Goal: Task Accomplishment & Management: Complete application form

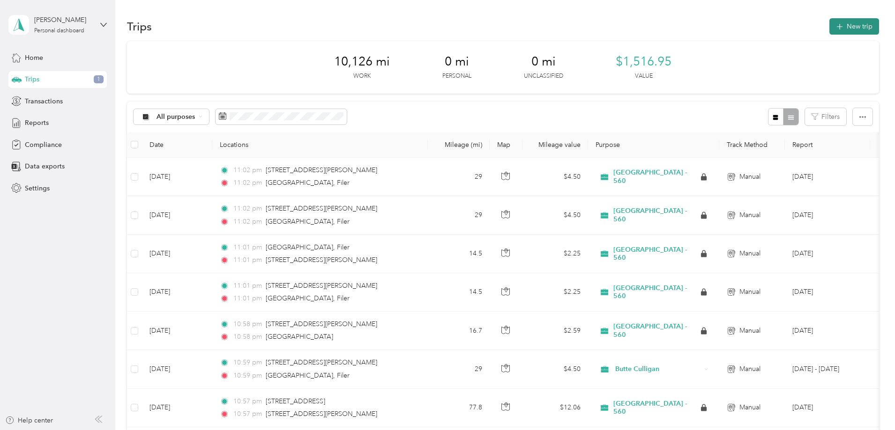
click at [834, 23] on icon "button" at bounding box center [839, 27] width 11 height 11
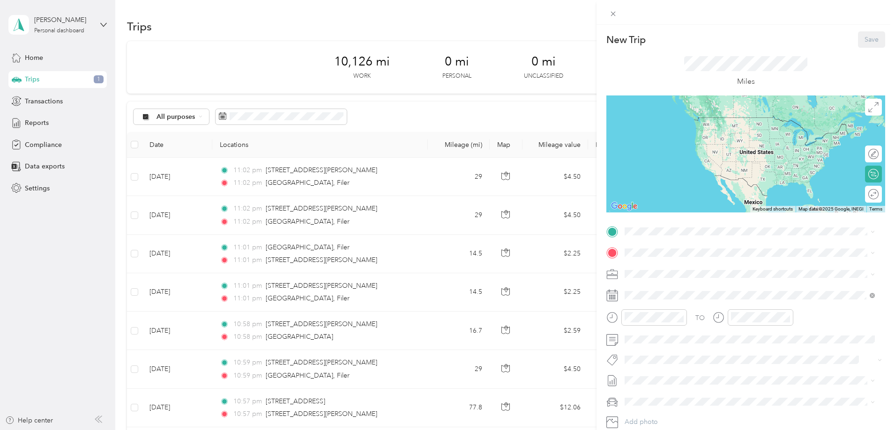
click at [28, 55] on div "New Trip Save This trip cannot be edited because it is either under review, app…" at bounding box center [447, 215] width 895 height 430
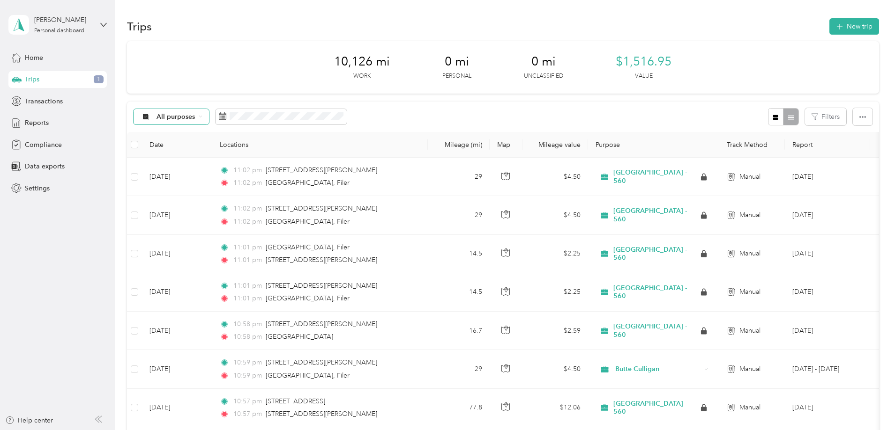
click at [195, 118] on span "All purposes" at bounding box center [175, 117] width 39 height 7
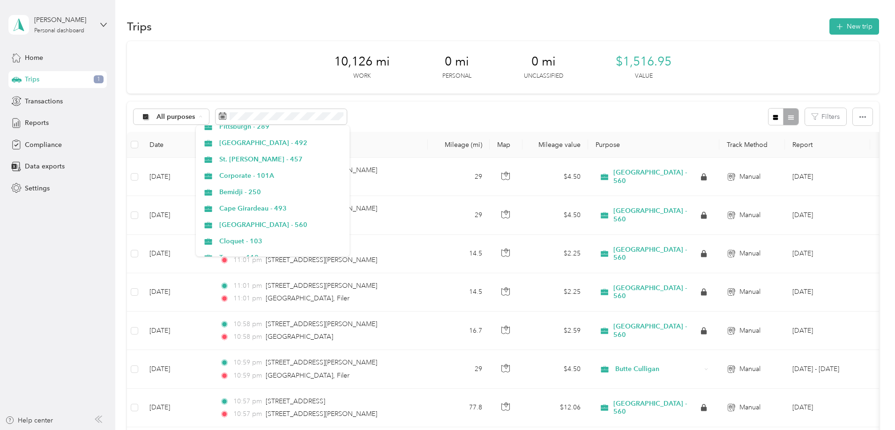
scroll to position [234, 0]
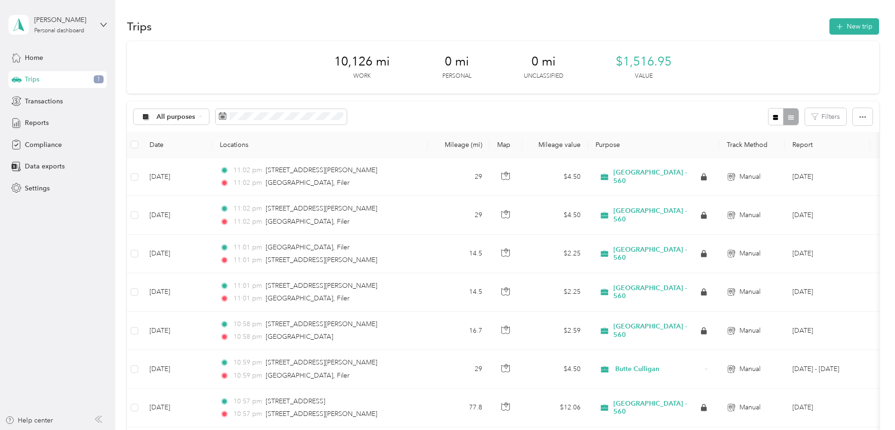
click at [245, 179] on li "[GEOGRAPHIC_DATA] - 560" at bounding box center [273, 178] width 154 height 16
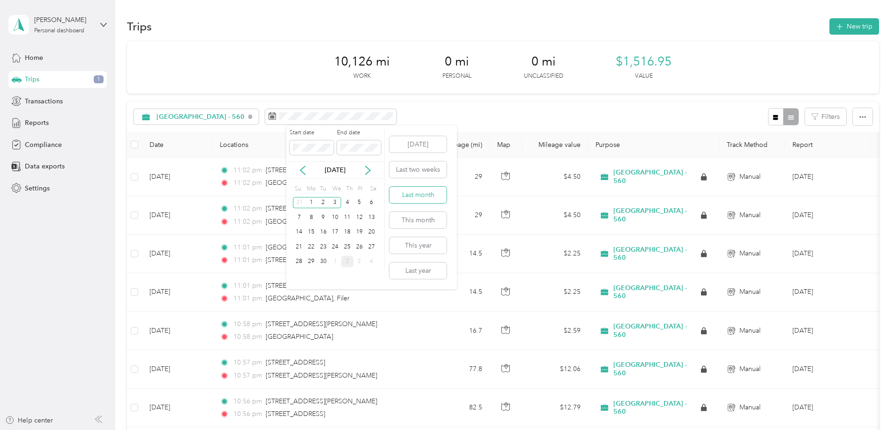
click at [406, 194] on button "Last month" at bounding box center [417, 195] width 57 height 16
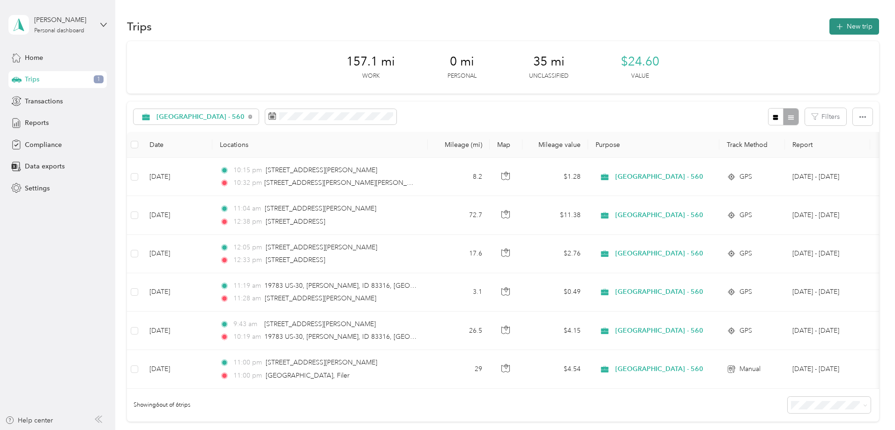
click at [829, 23] on button "New trip" at bounding box center [854, 26] width 50 height 16
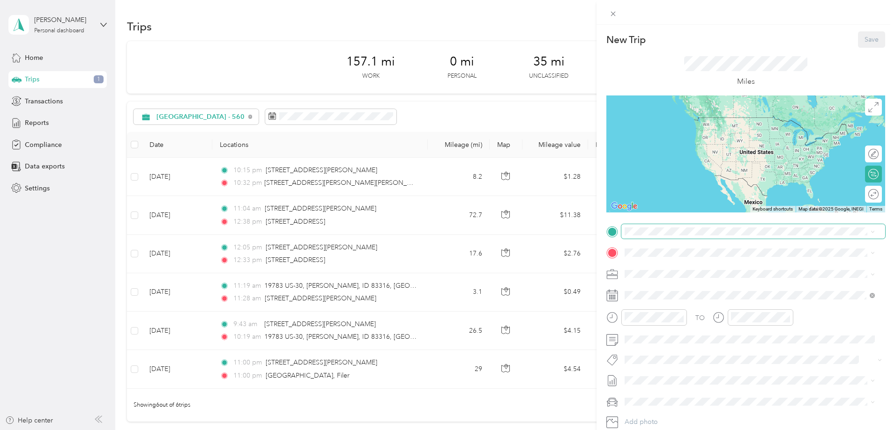
click at [687, 237] on span at bounding box center [753, 231] width 264 height 15
click at [687, 269] on span "[STREET_ADDRESS][PERSON_NAME][US_STATE]" at bounding box center [715, 265] width 146 height 8
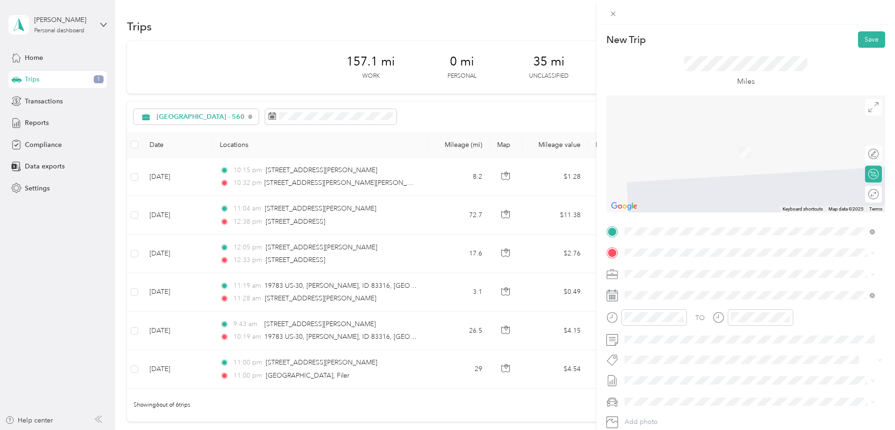
click at [658, 342] on span "[GEOGRAPHIC_DATA][US_STATE], [GEOGRAPHIC_DATA]" at bounding box center [728, 337] width 173 height 8
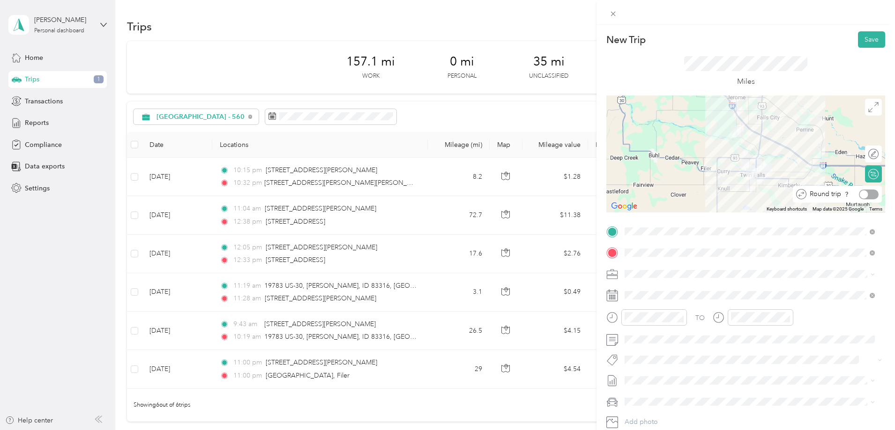
click at [859, 194] on div at bounding box center [863, 194] width 8 height 8
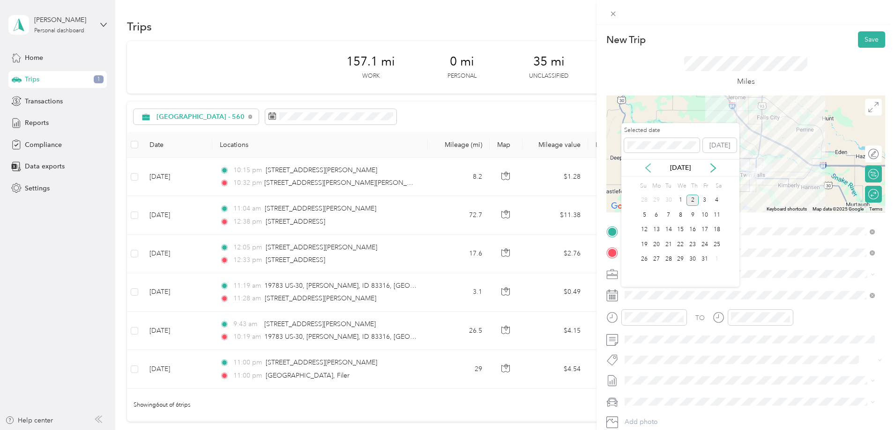
click at [648, 170] on icon at bounding box center [647, 168] width 5 height 8
click at [656, 199] on div "1" at bounding box center [656, 201] width 12 height 12
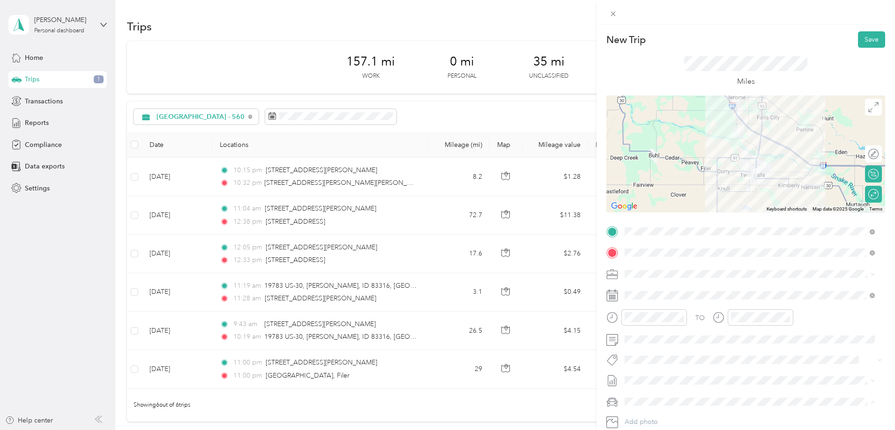
click at [651, 368] on span "Kia Forte" at bounding box center [641, 369] width 26 height 8
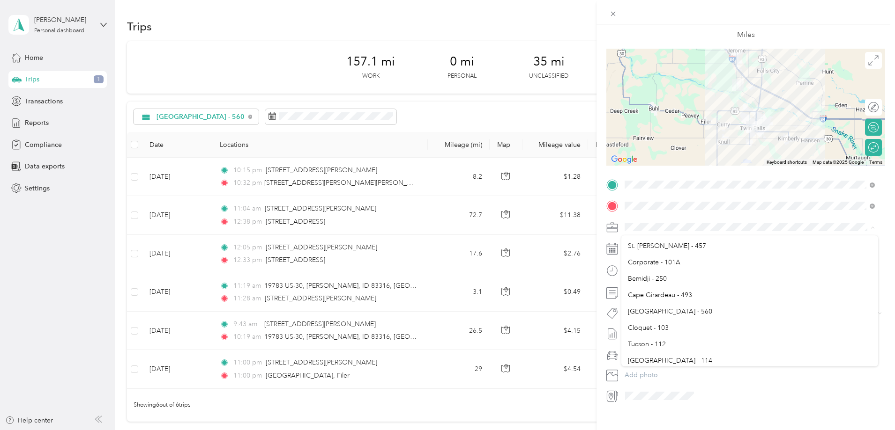
scroll to position [234, 0]
click at [661, 251] on div "[GEOGRAPHIC_DATA] - 560" at bounding box center [750, 256] width 244 height 10
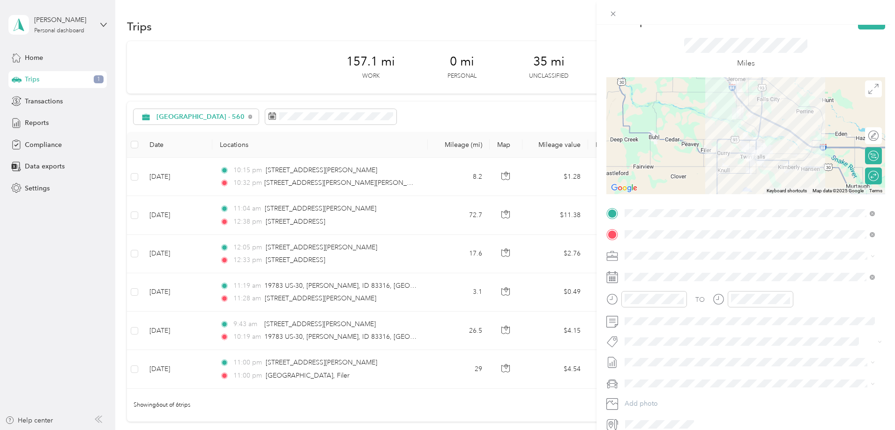
scroll to position [0, 0]
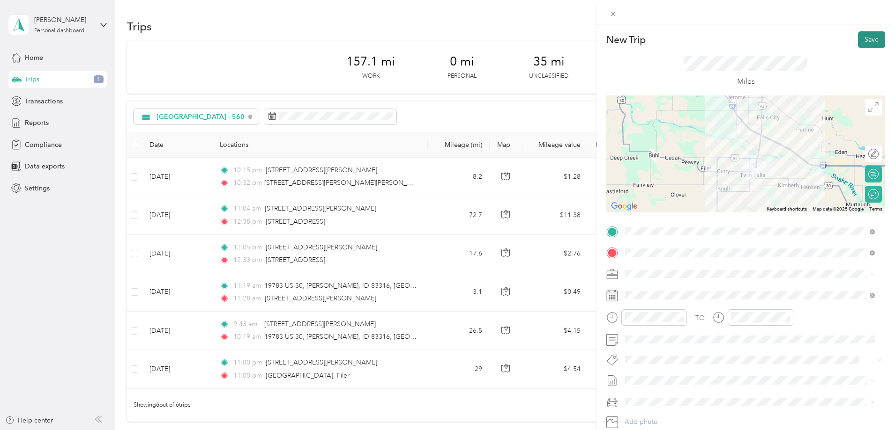
click at [864, 37] on button "Save" at bounding box center [871, 39] width 27 height 16
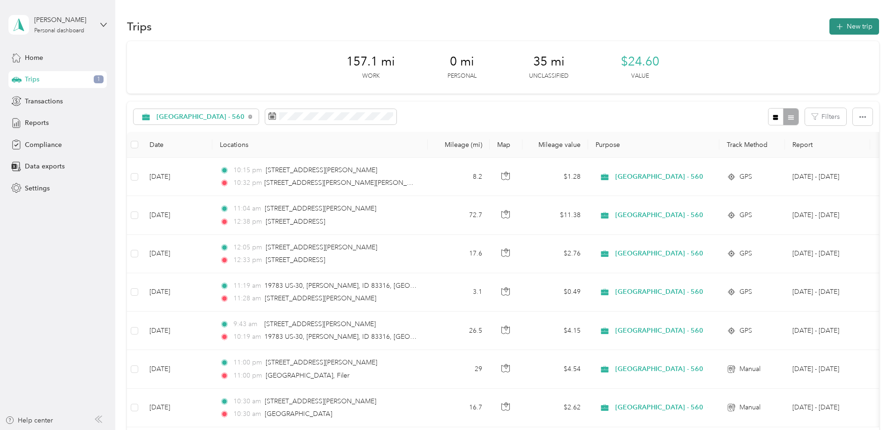
click at [829, 25] on button "New trip" at bounding box center [854, 26] width 50 height 16
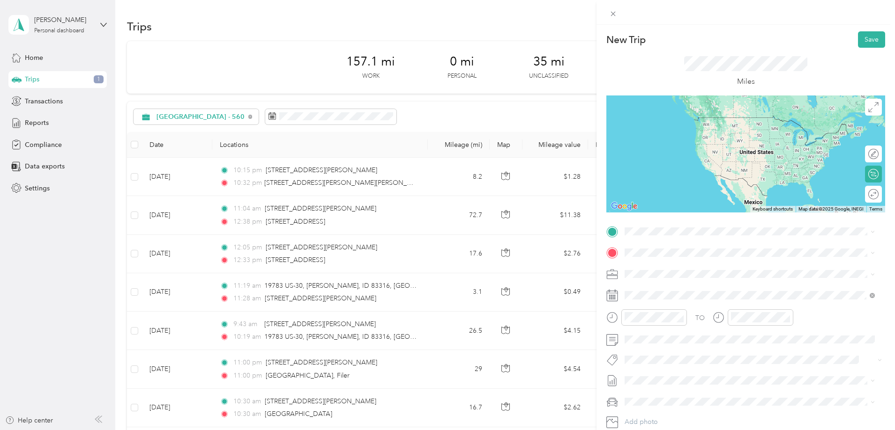
click at [681, 266] on span "[STREET_ADDRESS][PERSON_NAME][US_STATE]" at bounding box center [715, 263] width 146 height 8
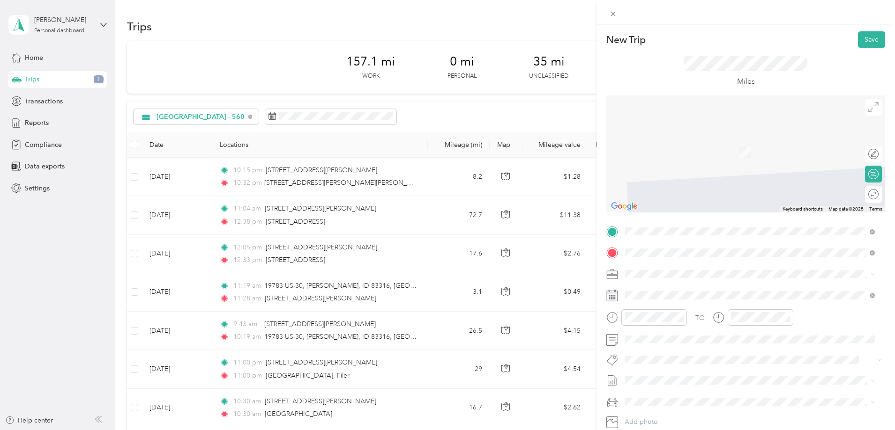
click at [672, 287] on span "[STREET_ADDRESS][PERSON_NAME][US_STATE]" at bounding box center [715, 286] width 146 height 8
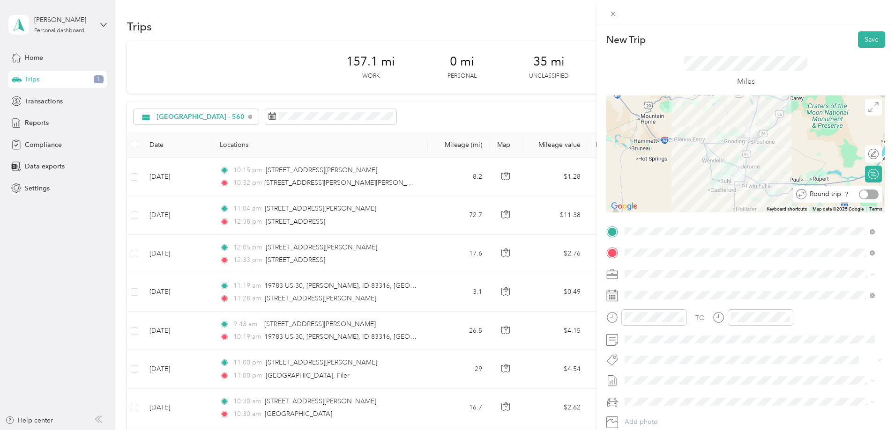
click at [859, 196] on div at bounding box center [863, 194] width 8 height 8
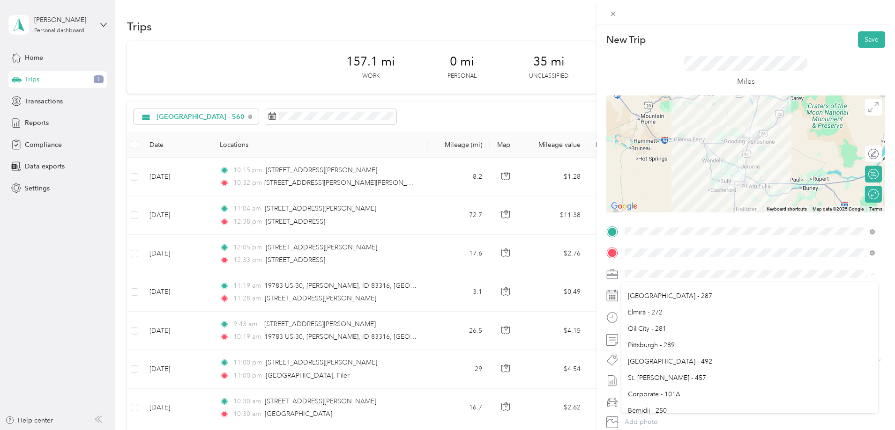
scroll to position [141, 0]
click at [664, 394] on span "[GEOGRAPHIC_DATA] - 560" at bounding box center [670, 396] width 84 height 8
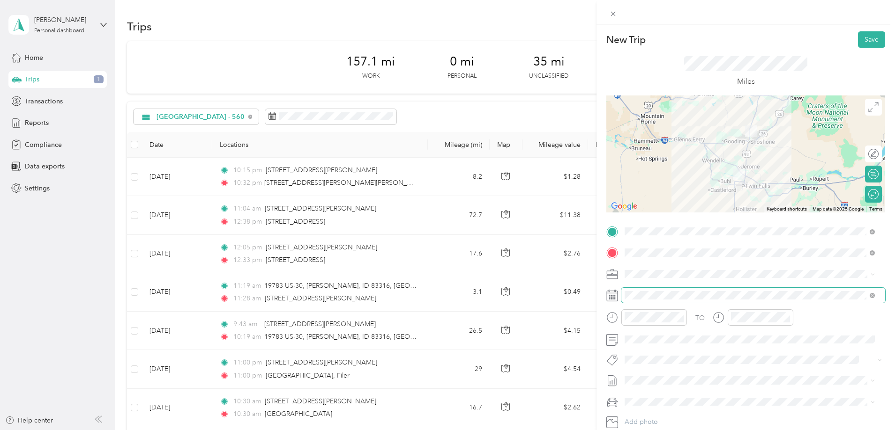
click at [667, 300] on span at bounding box center [753, 295] width 264 height 15
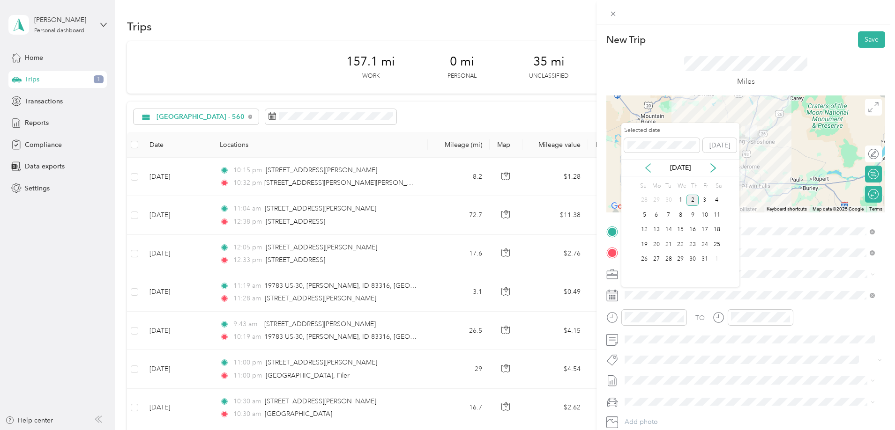
click at [646, 165] on icon at bounding box center [647, 167] width 9 height 9
click at [668, 198] on div "2" at bounding box center [668, 201] width 12 height 12
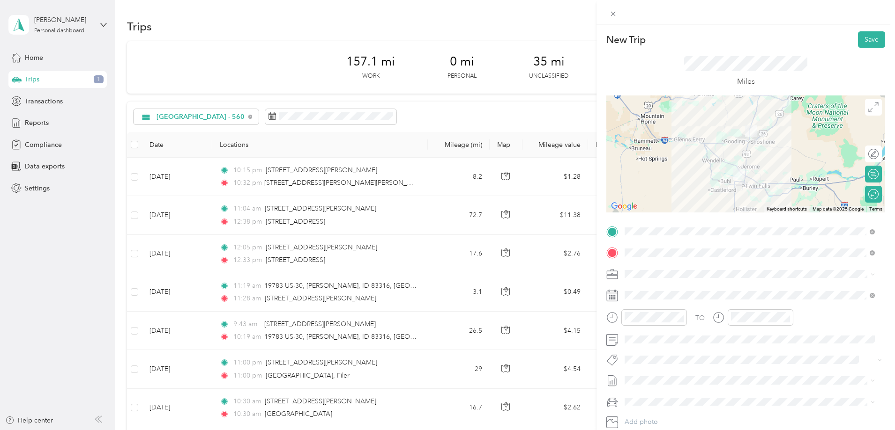
click at [656, 370] on div "Kia Forte" at bounding box center [750, 369] width 244 height 10
click at [864, 43] on button "Save" at bounding box center [871, 39] width 27 height 16
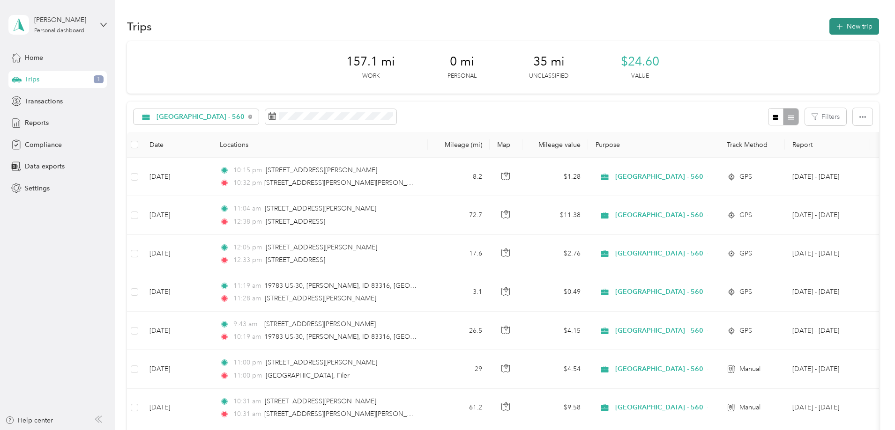
click at [829, 29] on button "New trip" at bounding box center [854, 26] width 50 height 16
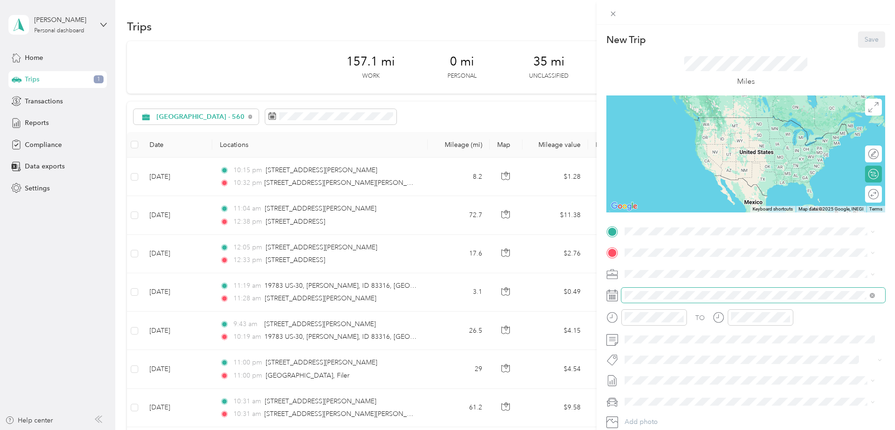
click at [658, 289] on span at bounding box center [753, 295] width 264 height 15
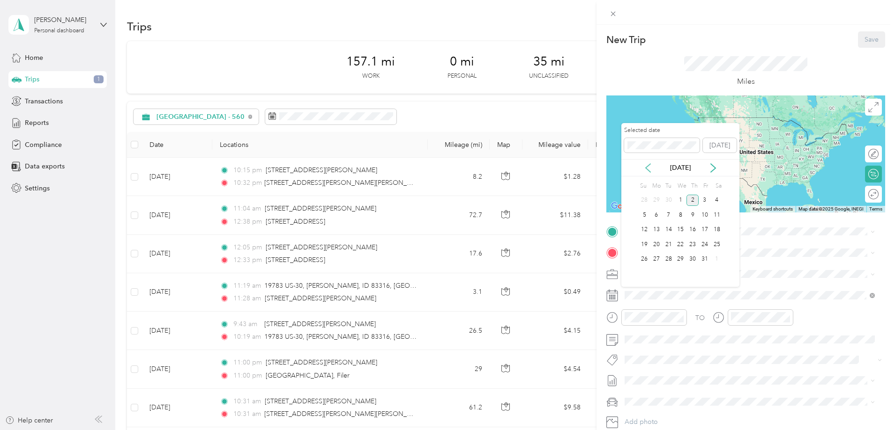
click at [644, 170] on icon at bounding box center [647, 167] width 9 height 9
click at [679, 202] on div "3" at bounding box center [680, 201] width 12 height 12
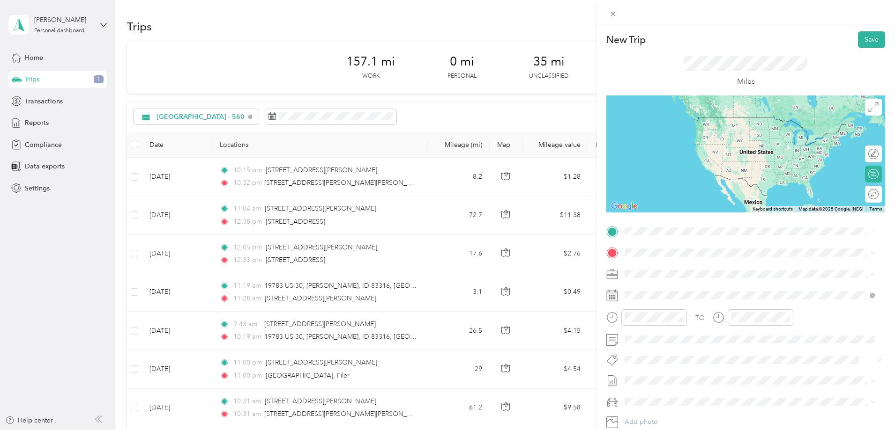
click at [680, 265] on span "[STREET_ADDRESS][PERSON_NAME][US_STATE]" at bounding box center [715, 265] width 146 height 8
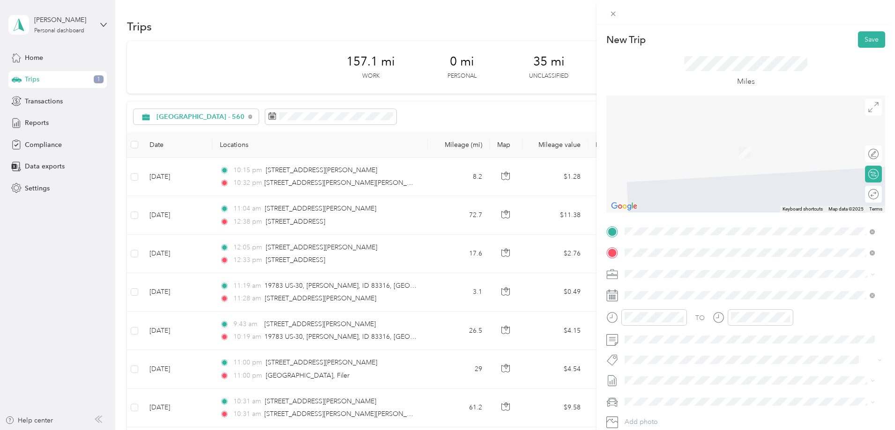
click at [699, 281] on div "[STREET_ADDRESS][PERSON_NAME][US_STATE]" at bounding box center [750, 287] width 244 height 13
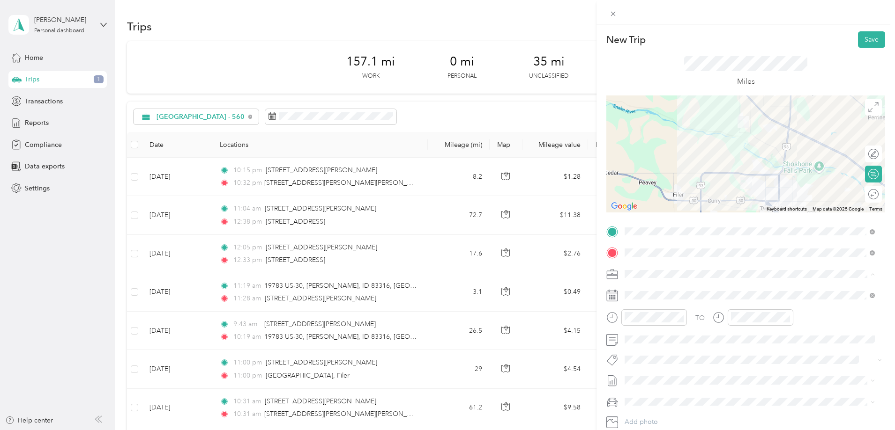
click at [674, 392] on div "[GEOGRAPHIC_DATA] - 560" at bounding box center [750, 396] width 244 height 10
click at [758, 376] on span at bounding box center [753, 380] width 264 height 15
click at [670, 371] on li "Kia Forte" at bounding box center [749, 367] width 257 height 16
click at [862, 34] on button "Save" at bounding box center [871, 39] width 27 height 16
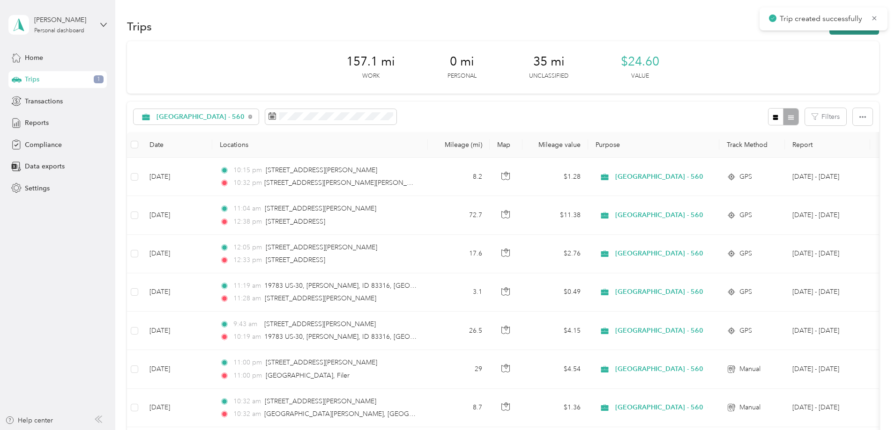
click at [829, 33] on button "New trip" at bounding box center [854, 26] width 50 height 16
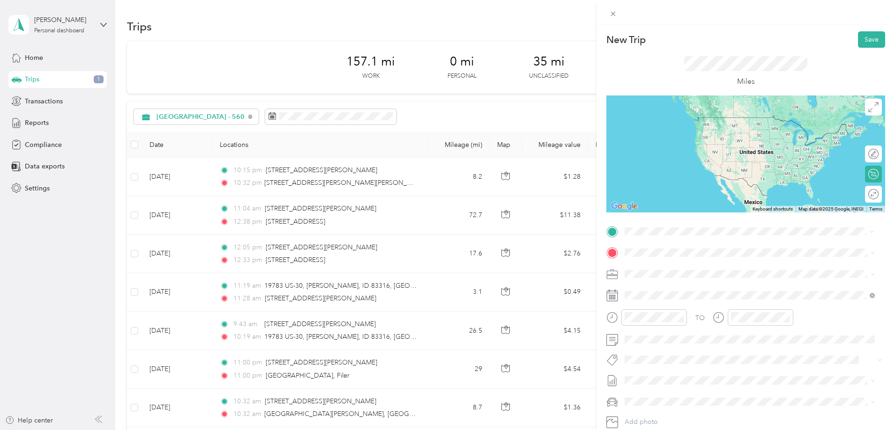
click at [668, 265] on span "[STREET_ADDRESS][PERSON_NAME][US_STATE]" at bounding box center [715, 265] width 146 height 8
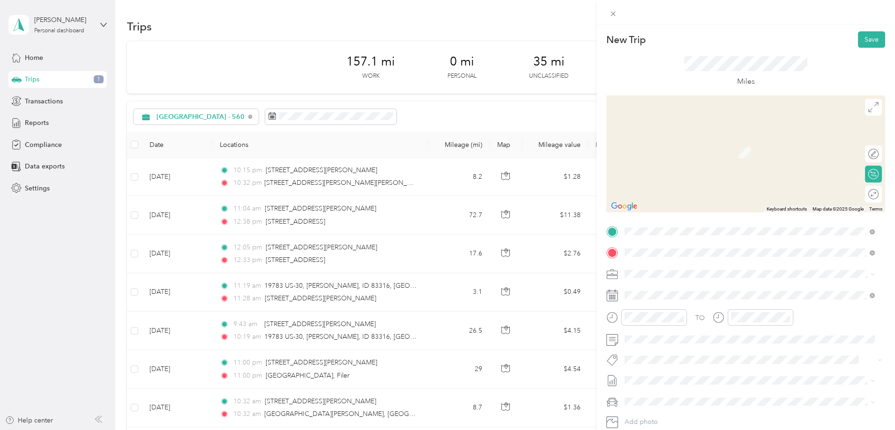
click at [700, 310] on span "[STREET_ADDRESS][PERSON_NAME][US_STATE]" at bounding box center [715, 306] width 146 height 8
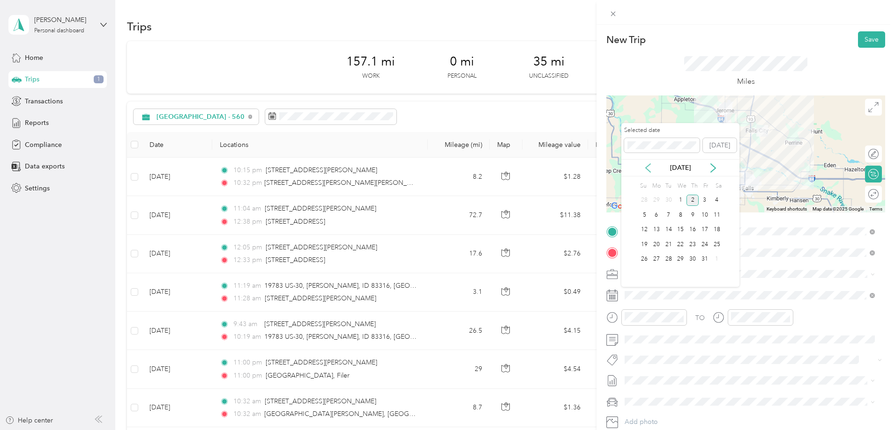
click at [652, 171] on icon at bounding box center [647, 167] width 9 height 9
click at [680, 202] on div "3" at bounding box center [680, 201] width 12 height 12
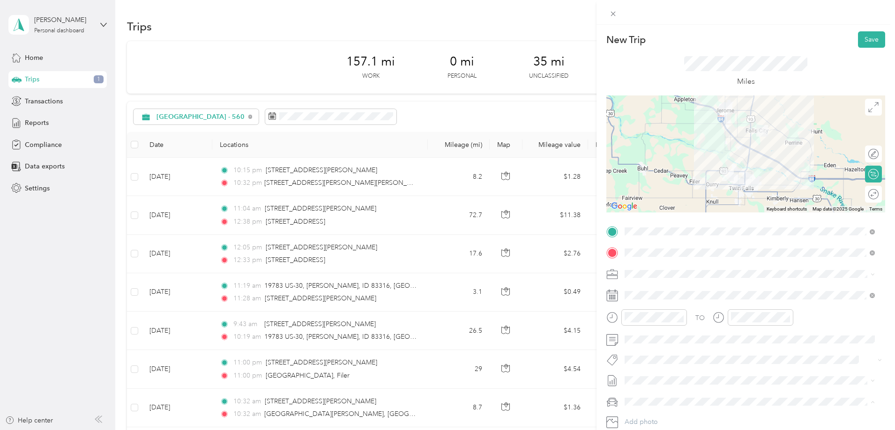
click at [654, 369] on div "Kia Forte" at bounding box center [750, 369] width 244 height 10
click at [667, 393] on span "[GEOGRAPHIC_DATA] - 560" at bounding box center [670, 393] width 84 height 8
click at [865, 44] on button "Save" at bounding box center [871, 39] width 27 height 16
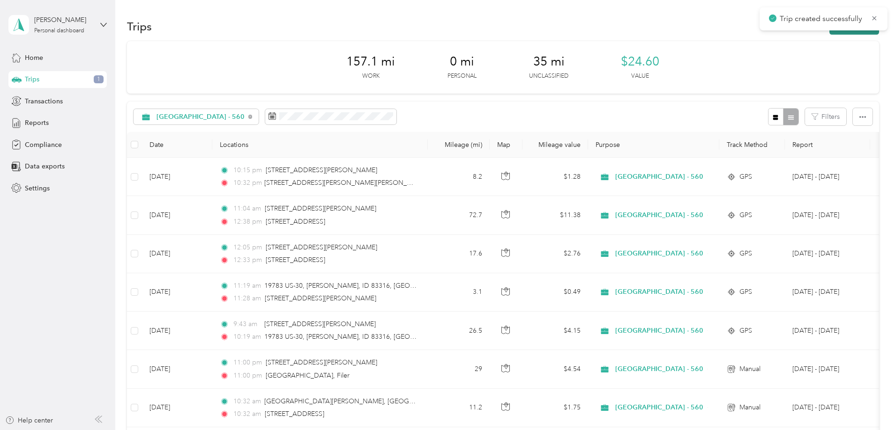
click at [829, 33] on button "New trip" at bounding box center [854, 26] width 50 height 16
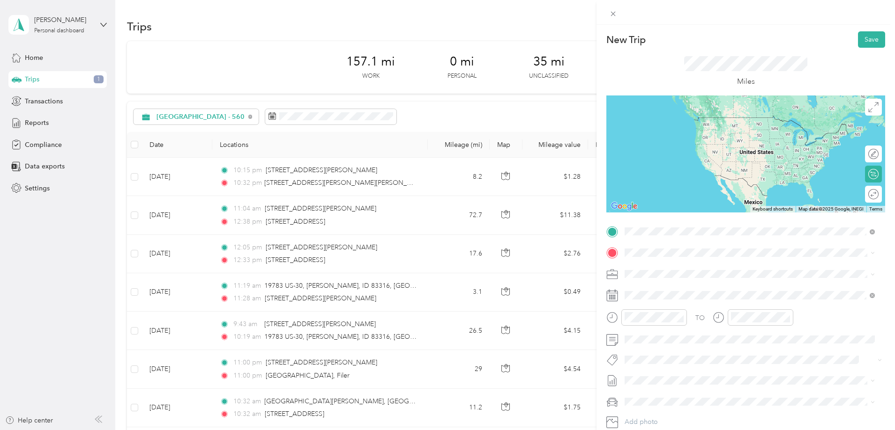
click at [676, 264] on span "[STREET_ADDRESS][PERSON_NAME][US_STATE]" at bounding box center [715, 265] width 146 height 8
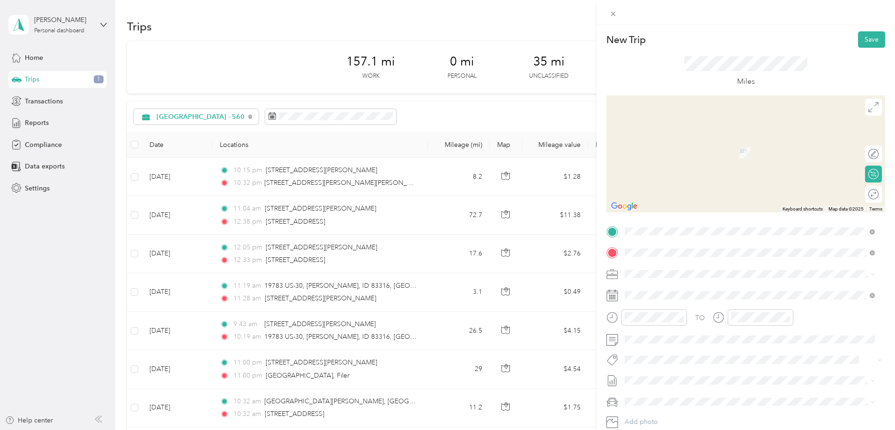
click at [670, 292] on span "Filer [US_STATE], [GEOGRAPHIC_DATA]" at bounding box center [694, 290] width 105 height 16
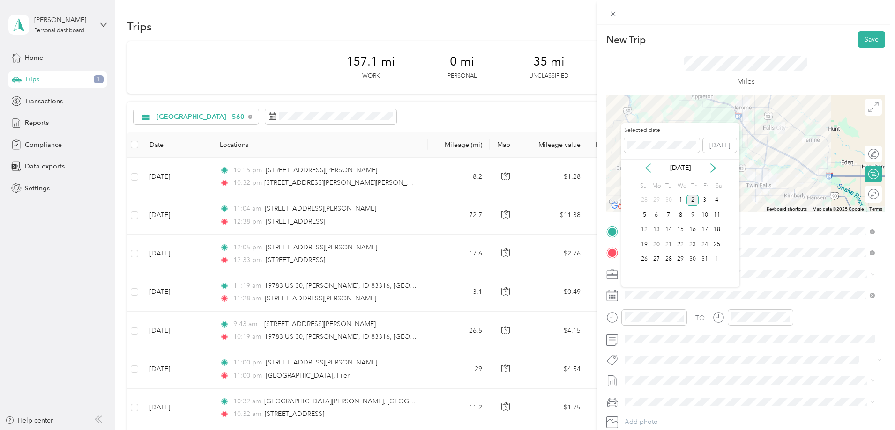
click at [646, 165] on icon at bounding box center [647, 167] width 9 height 9
click at [679, 198] on div "3" at bounding box center [680, 201] width 12 height 12
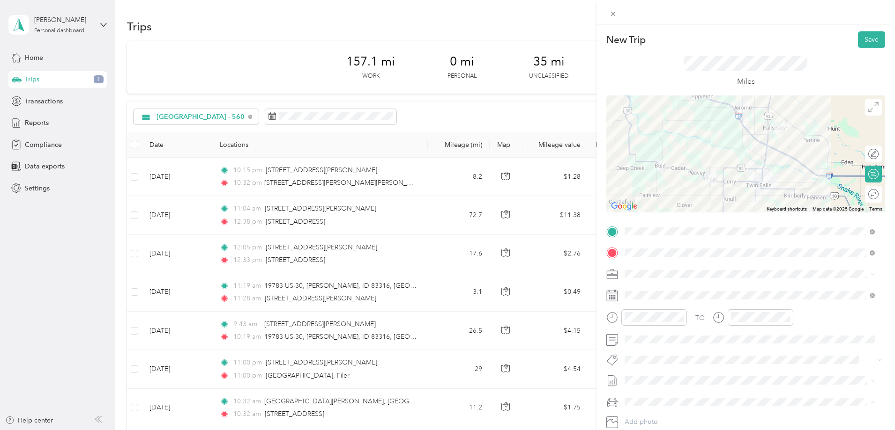
click at [665, 371] on li "Kia Forte" at bounding box center [749, 369] width 257 height 16
click at [697, 268] on span at bounding box center [753, 274] width 264 height 15
click at [672, 393] on span "[GEOGRAPHIC_DATA] - 560" at bounding box center [670, 396] width 84 height 8
click at [871, 37] on button "Save" at bounding box center [871, 39] width 27 height 16
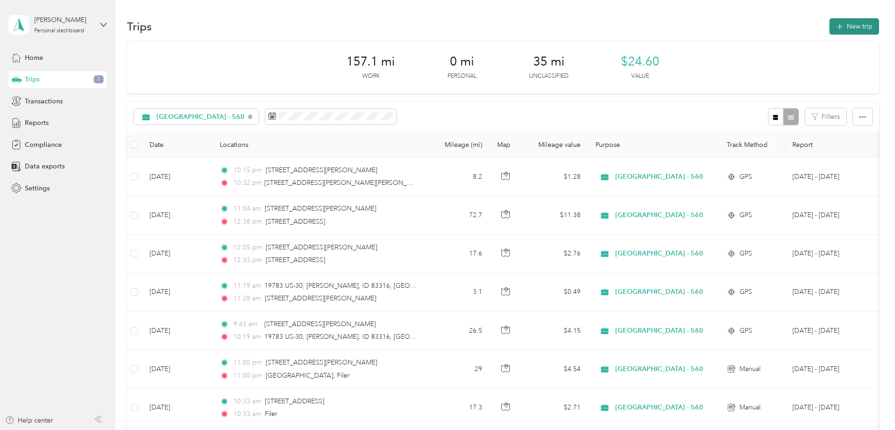
click at [829, 31] on button "New trip" at bounding box center [854, 26] width 50 height 16
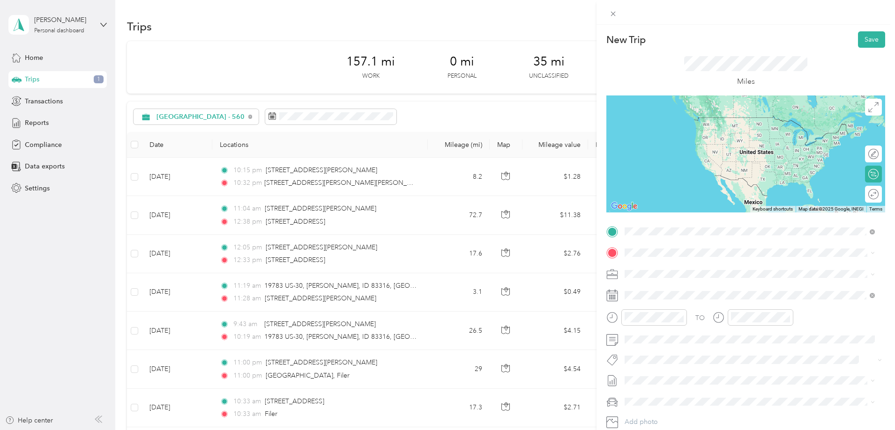
click at [657, 276] on li "Filer [US_STATE], [GEOGRAPHIC_DATA]" at bounding box center [749, 269] width 257 height 26
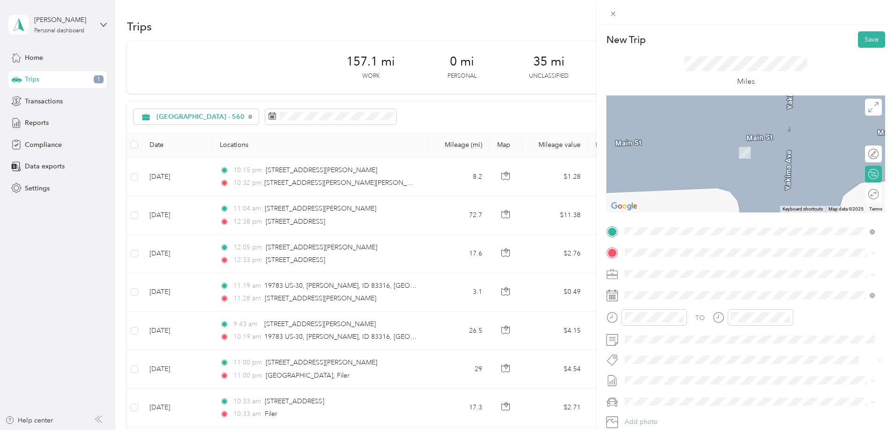
click at [661, 393] on span "[GEOGRAPHIC_DATA] - 560" at bounding box center [670, 394] width 84 height 8
click at [665, 286] on span "[STREET_ADDRESS][PERSON_NAME][US_STATE]" at bounding box center [715, 285] width 146 height 8
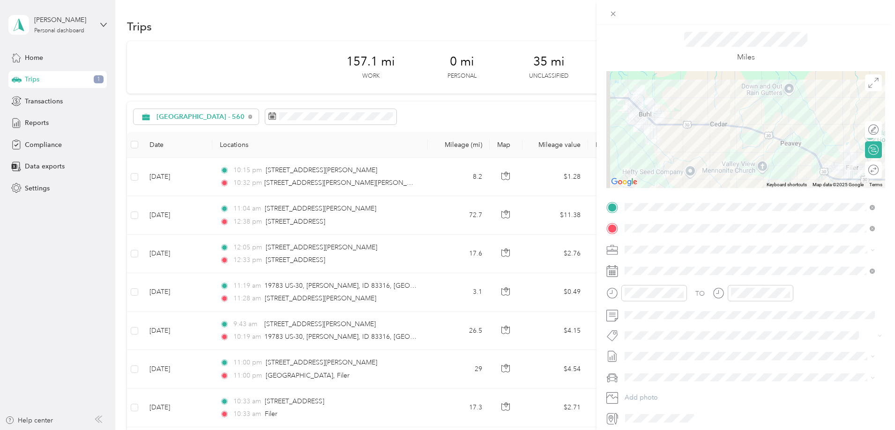
scroll to position [47, 0]
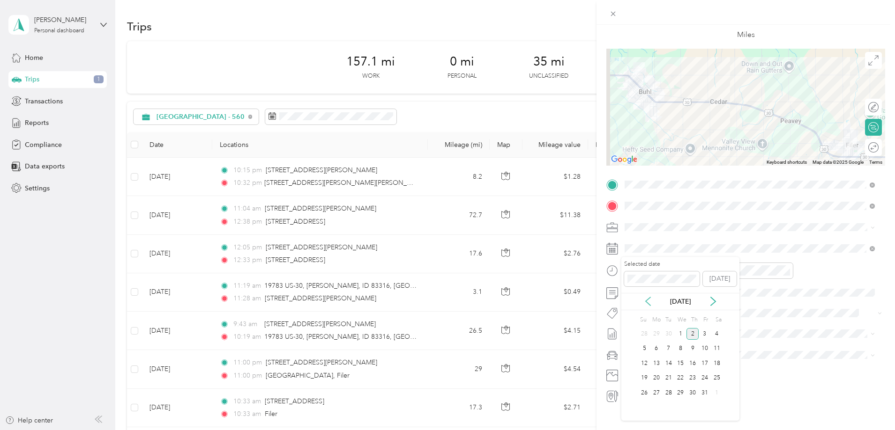
click at [647, 304] on icon at bounding box center [647, 301] width 9 height 9
click at [680, 332] on div "3" at bounding box center [680, 334] width 12 height 12
click at [649, 368] on span "Kia Forte" at bounding box center [641, 372] width 26 height 8
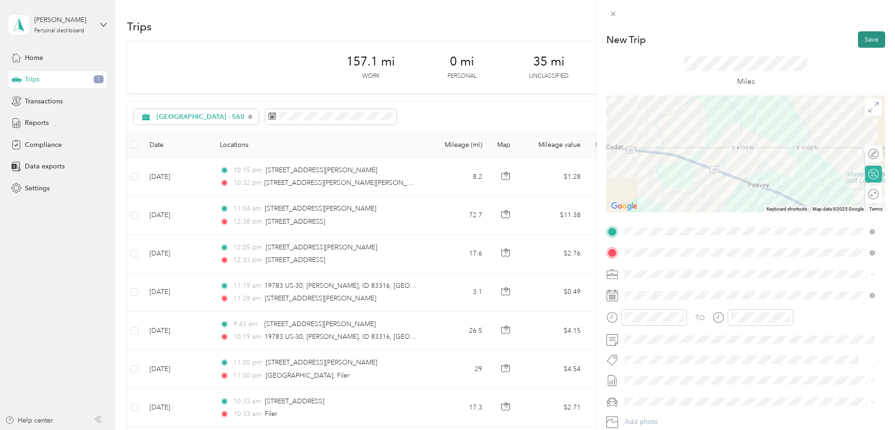
click at [862, 34] on button "Save" at bounding box center [871, 39] width 27 height 16
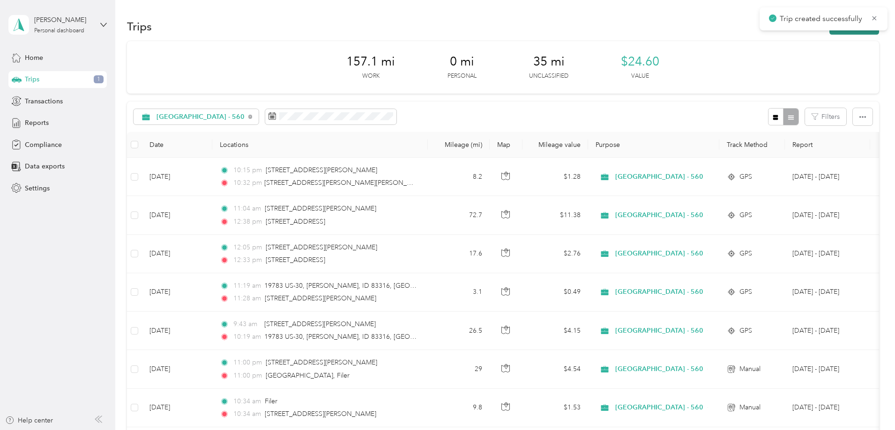
click at [829, 31] on button "New trip" at bounding box center [854, 26] width 50 height 16
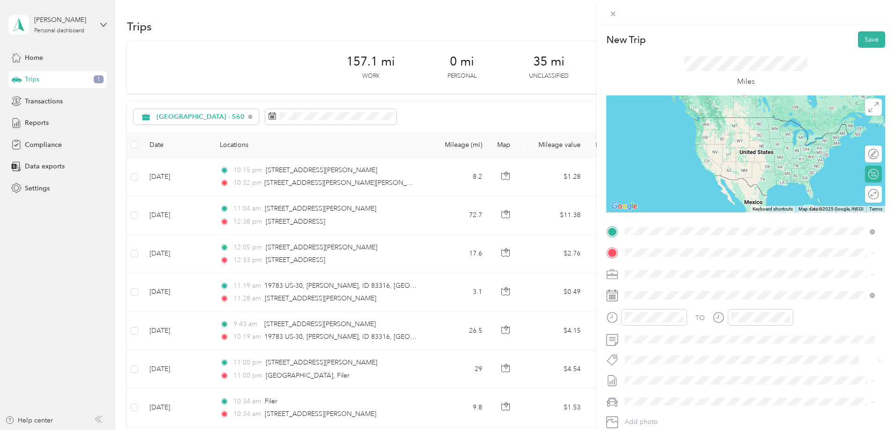
click at [669, 265] on span "[STREET_ADDRESS][PERSON_NAME][US_STATE]" at bounding box center [715, 265] width 146 height 8
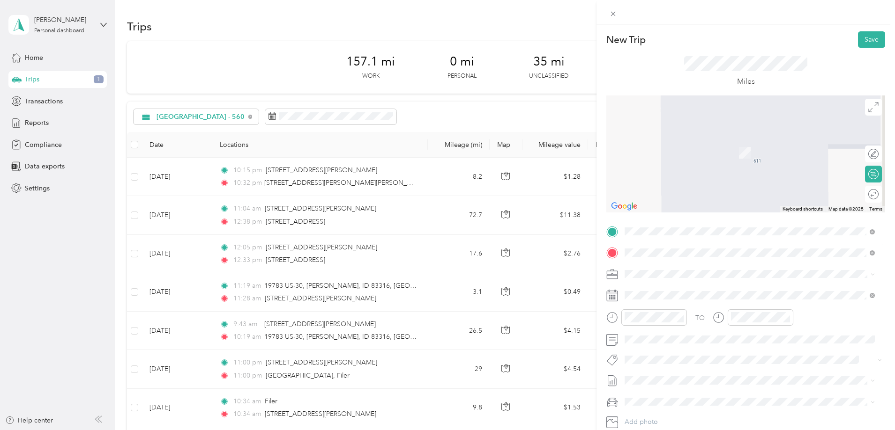
click at [674, 285] on span "[STREET_ADDRESS][PERSON_NAME][US_STATE]" at bounding box center [715, 286] width 146 height 8
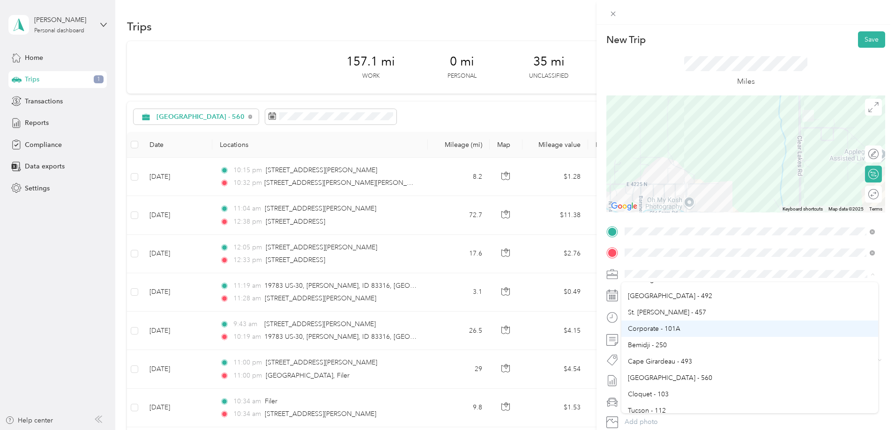
scroll to position [187, 0]
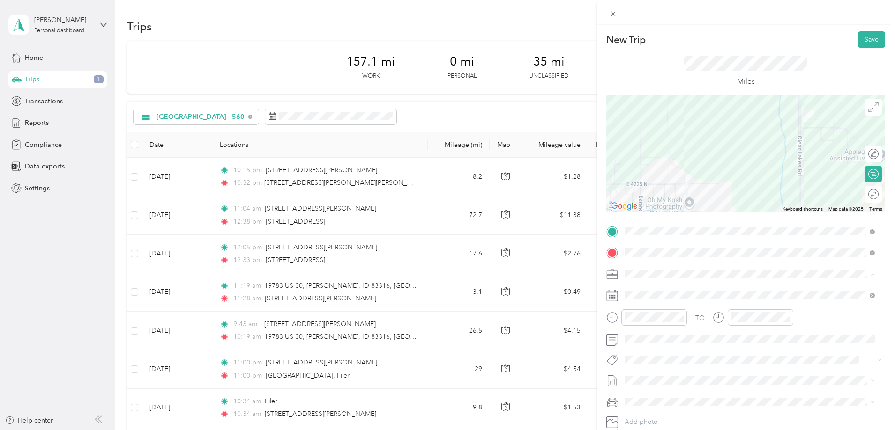
click at [659, 349] on span "[GEOGRAPHIC_DATA] - 560" at bounding box center [670, 349] width 84 height 8
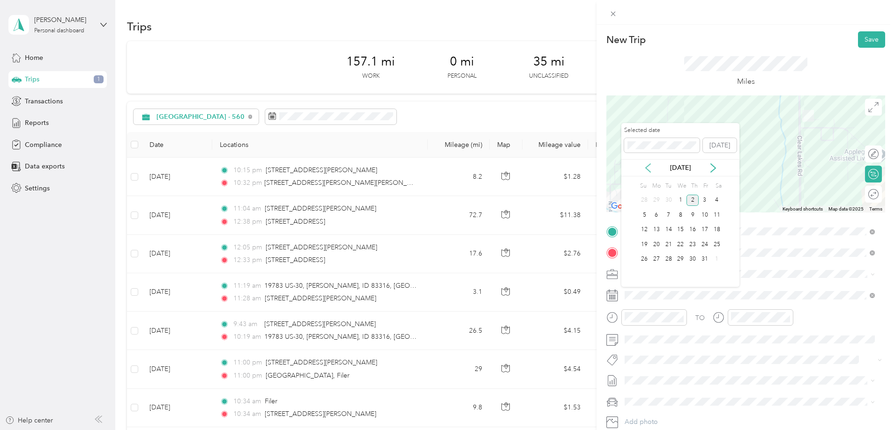
click at [649, 171] on icon at bounding box center [647, 168] width 5 height 8
click at [680, 200] on div "3" at bounding box center [680, 201] width 12 height 12
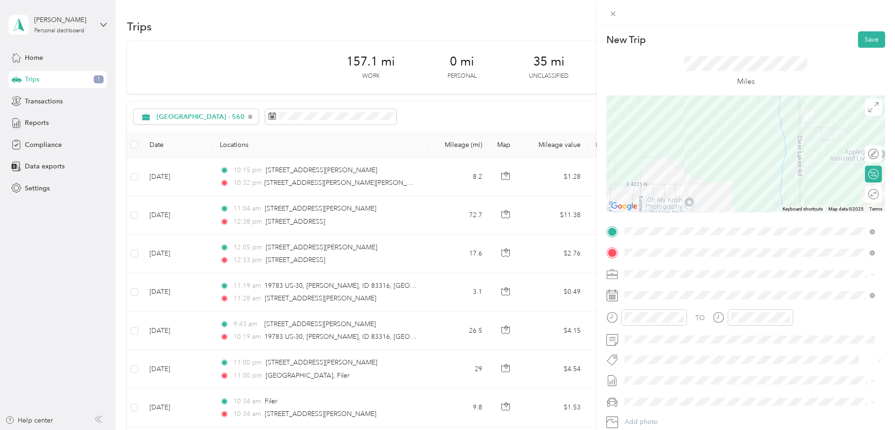
click at [663, 397] on span at bounding box center [753, 402] width 264 height 15
click at [661, 365] on div "Kia Forte" at bounding box center [750, 369] width 244 height 10
click at [859, 40] on button "Save" at bounding box center [871, 39] width 27 height 16
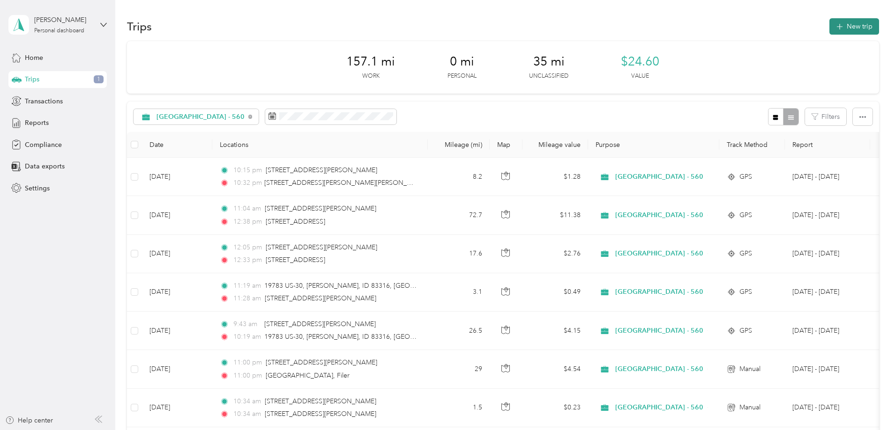
click at [829, 31] on button "New trip" at bounding box center [854, 26] width 50 height 16
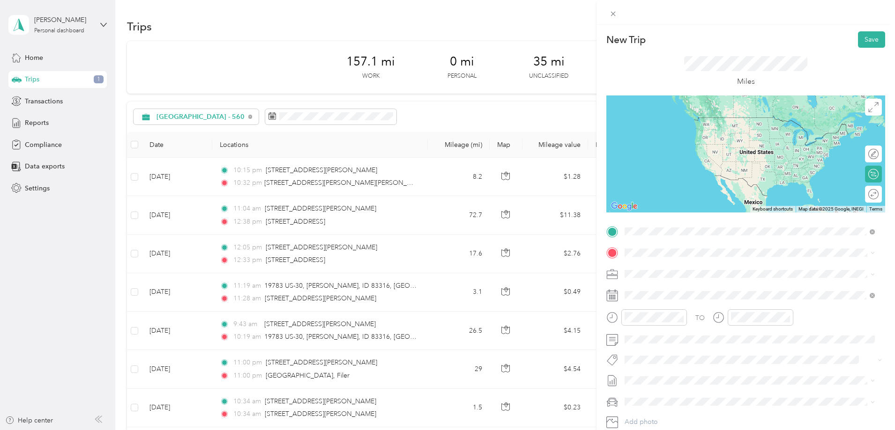
click at [668, 270] on span "[STREET_ADDRESS][PERSON_NAME][US_STATE]" at bounding box center [715, 265] width 146 height 8
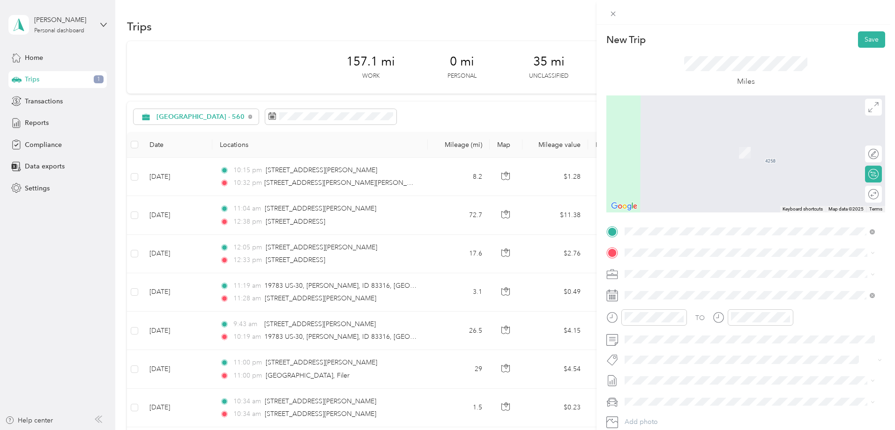
click at [668, 287] on span "[STREET_ADDRESS][US_STATE]" at bounding box center [689, 285] width 94 height 8
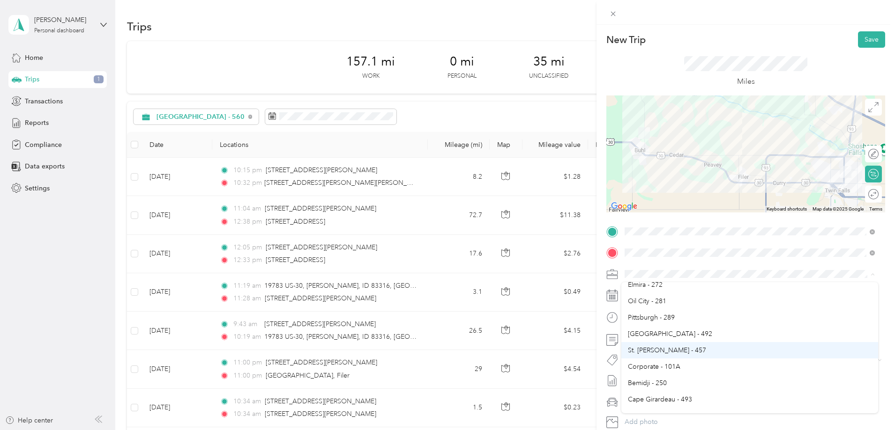
scroll to position [141, 0]
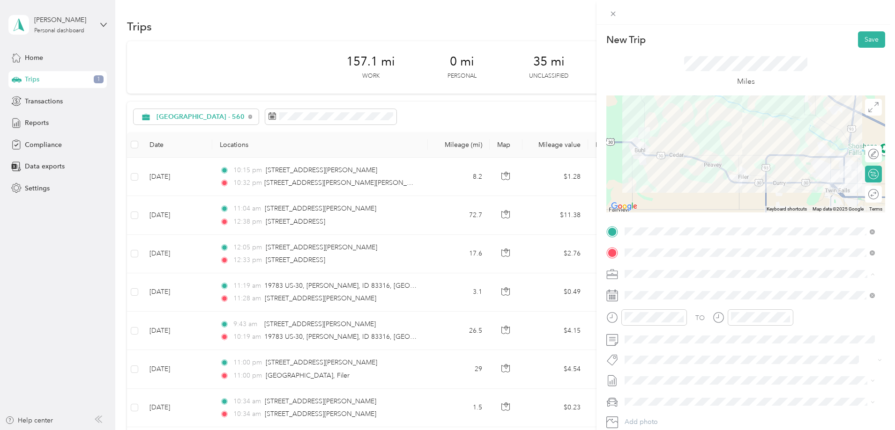
click at [658, 395] on span "[GEOGRAPHIC_DATA] - 560" at bounding box center [670, 396] width 84 height 8
click at [641, 302] on span at bounding box center [753, 295] width 264 height 15
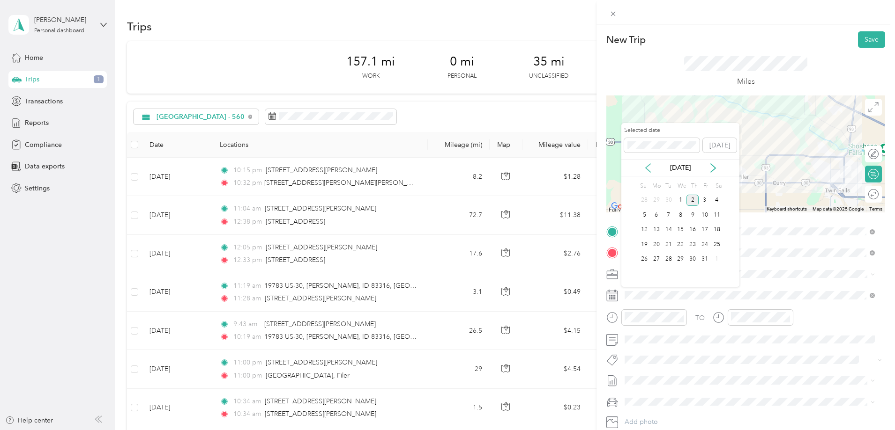
click at [645, 163] on icon at bounding box center [647, 167] width 9 height 9
click at [678, 200] on div "3" at bounding box center [680, 201] width 12 height 12
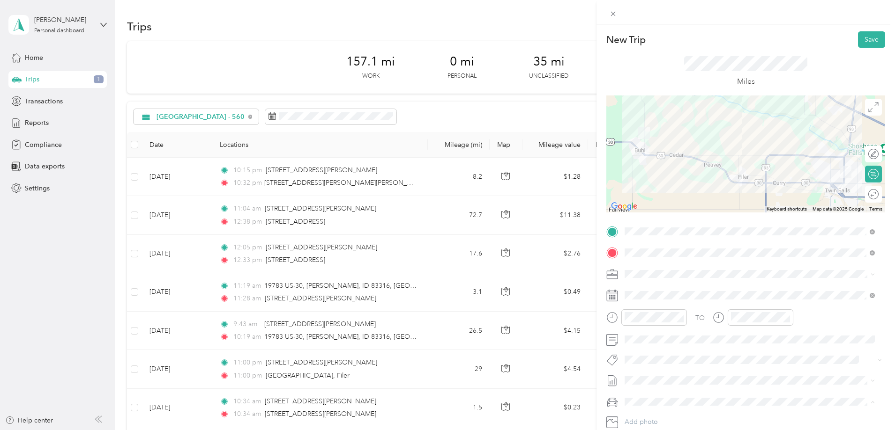
click at [659, 373] on li "Kia Forte" at bounding box center [749, 369] width 257 height 16
click at [867, 35] on button "Save" at bounding box center [871, 39] width 27 height 16
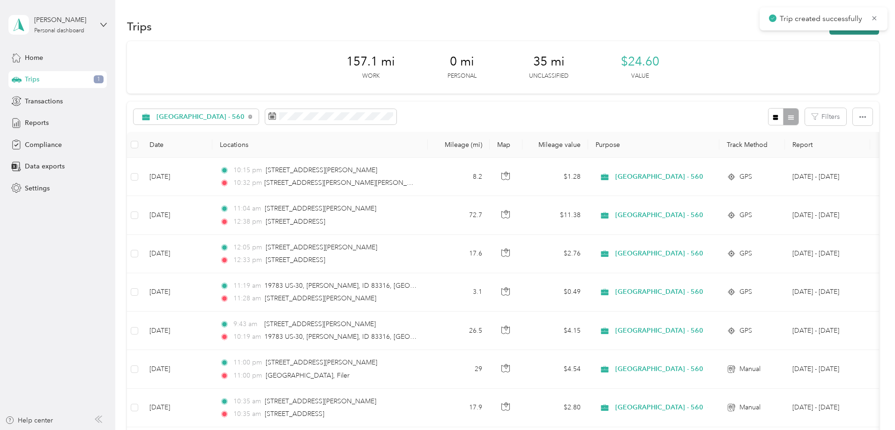
click at [829, 32] on button "New trip" at bounding box center [854, 26] width 50 height 16
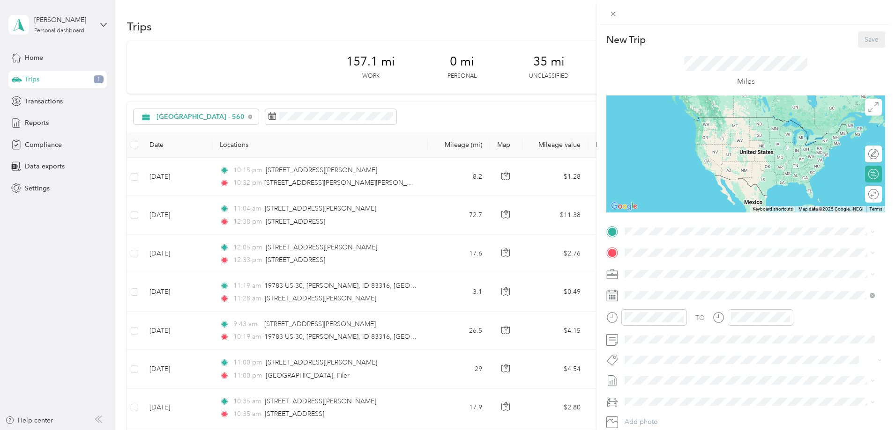
click at [653, 241] on div "TO Add photo" at bounding box center [745, 337] width 279 height 226
click at [659, 266] on span "[STREET_ADDRESS][US_STATE]" at bounding box center [689, 265] width 94 height 8
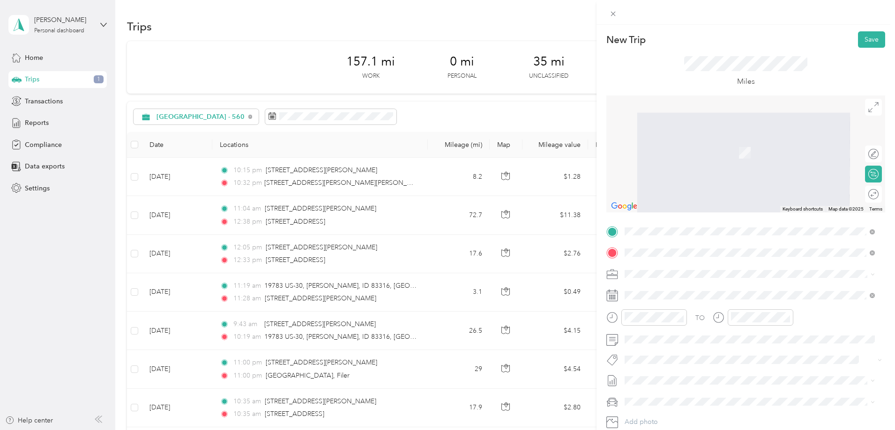
click at [664, 290] on span "[STREET_ADDRESS][PERSON_NAME][US_STATE]" at bounding box center [715, 286] width 146 height 8
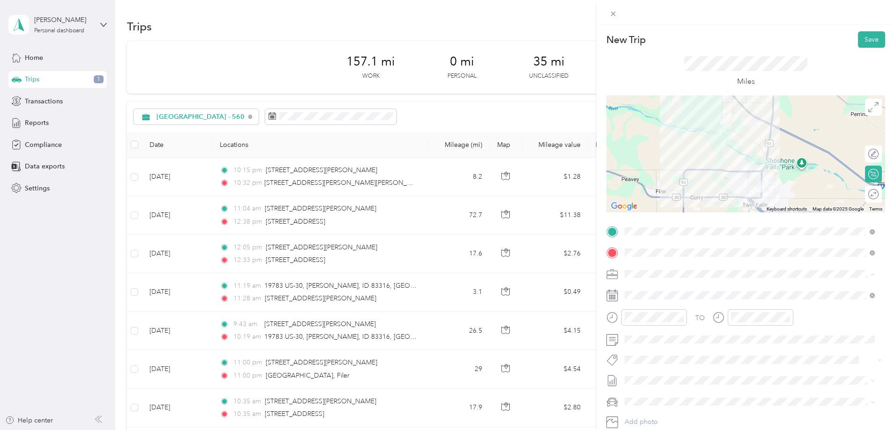
click at [663, 392] on span "[GEOGRAPHIC_DATA] - 560" at bounding box center [670, 396] width 84 height 8
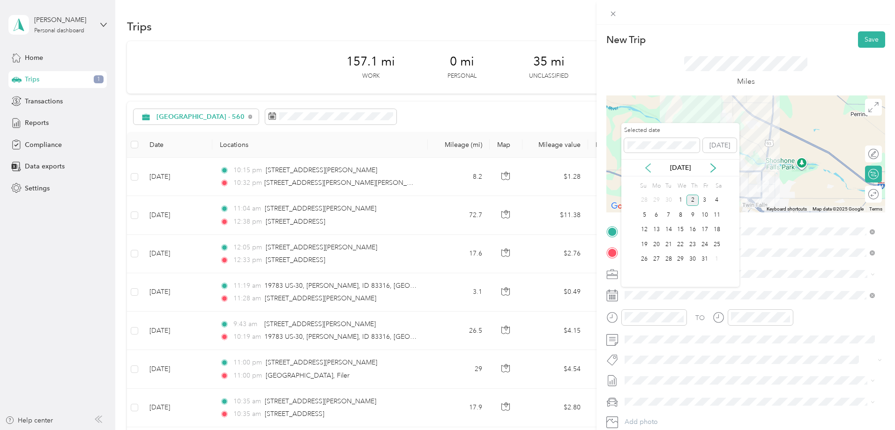
click at [649, 168] on icon at bounding box center [647, 167] width 9 height 9
click at [679, 198] on div "3" at bounding box center [680, 201] width 12 height 12
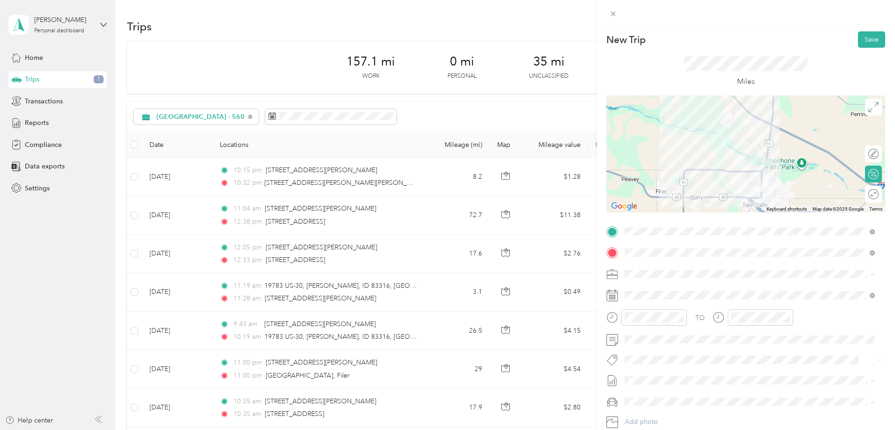
click at [661, 370] on div "Kia Forte" at bounding box center [750, 369] width 244 height 10
click at [862, 39] on button "Save" at bounding box center [871, 39] width 27 height 16
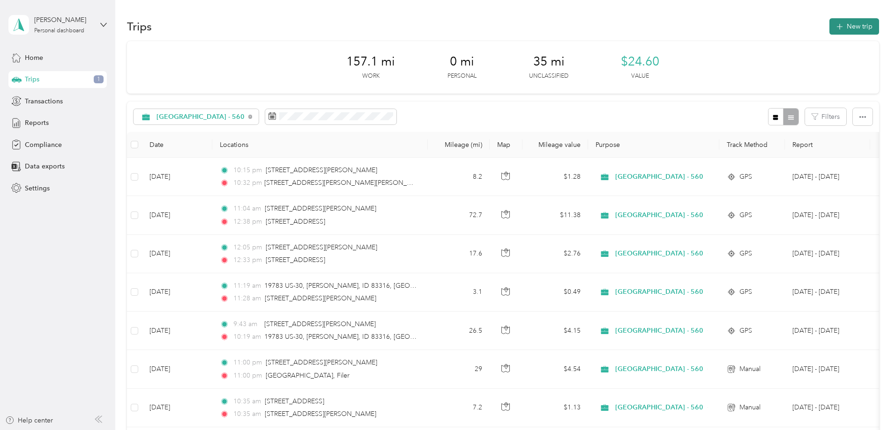
click at [829, 34] on button "New trip" at bounding box center [854, 26] width 50 height 16
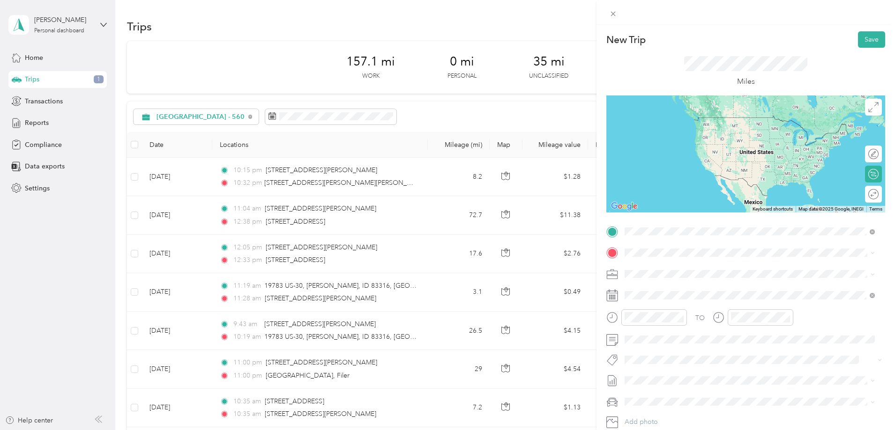
click at [661, 265] on span "[STREET_ADDRESS][PERSON_NAME][US_STATE]" at bounding box center [715, 265] width 146 height 8
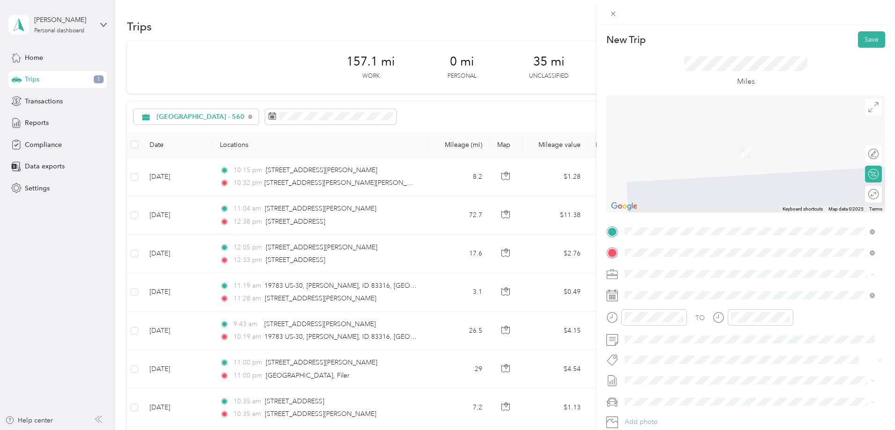
click at [666, 294] on div "[STREET_ADDRESS][US_STATE]" at bounding box center [750, 287] width 244 height 13
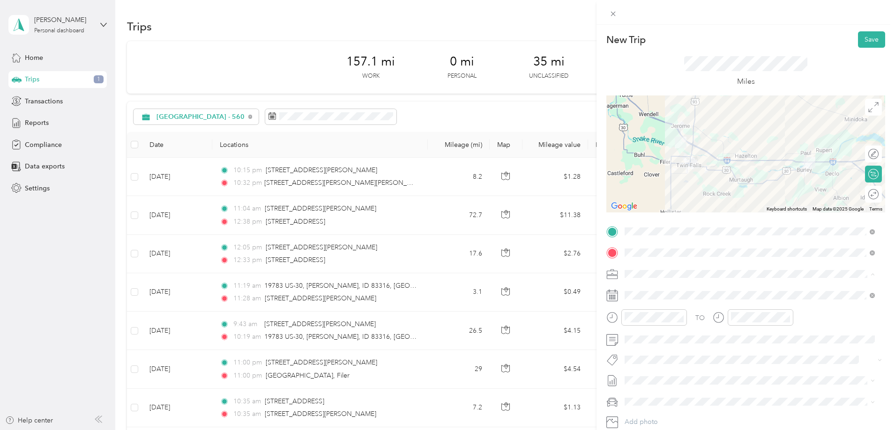
click at [654, 393] on span "[GEOGRAPHIC_DATA] - 560" at bounding box center [670, 396] width 84 height 8
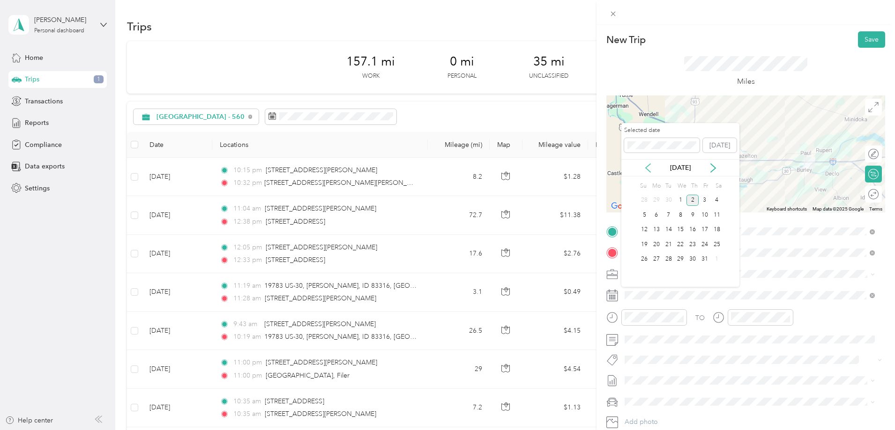
click at [650, 168] on icon at bounding box center [647, 167] width 9 height 9
click at [694, 196] on div "4" at bounding box center [692, 201] width 12 height 12
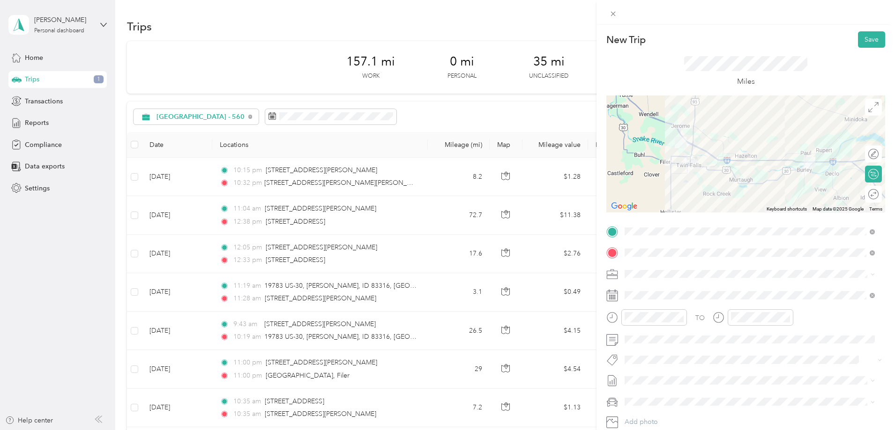
click at [662, 366] on div "Kia Forte" at bounding box center [750, 369] width 244 height 10
click at [871, 36] on button "Save" at bounding box center [871, 39] width 27 height 16
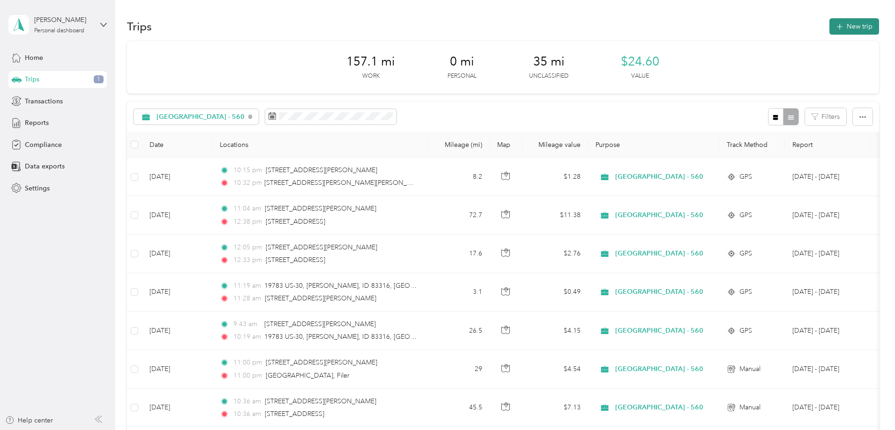
click at [829, 22] on button "New trip" at bounding box center [854, 26] width 50 height 16
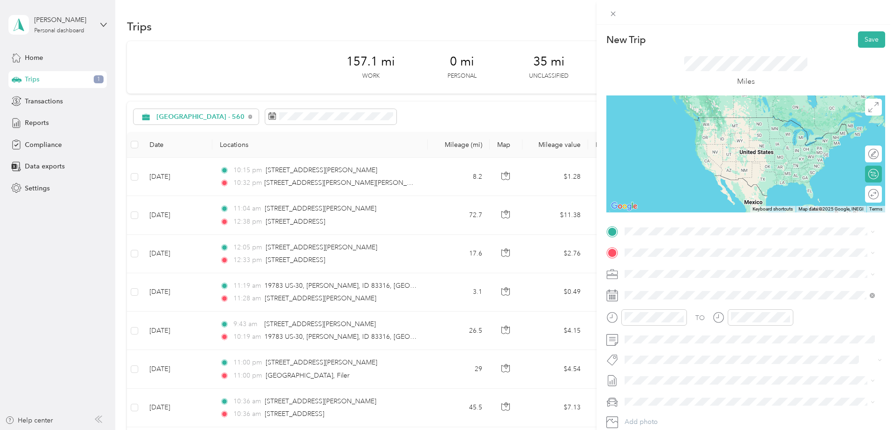
click at [667, 267] on span "[STREET_ADDRESS][US_STATE]" at bounding box center [689, 263] width 94 height 8
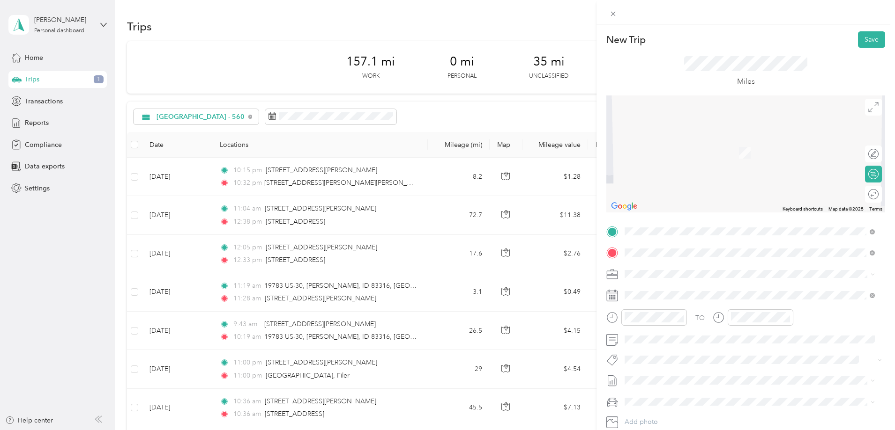
click at [665, 286] on span "[STREET_ADDRESS][PERSON_NAME][US_STATE]" at bounding box center [715, 286] width 146 height 8
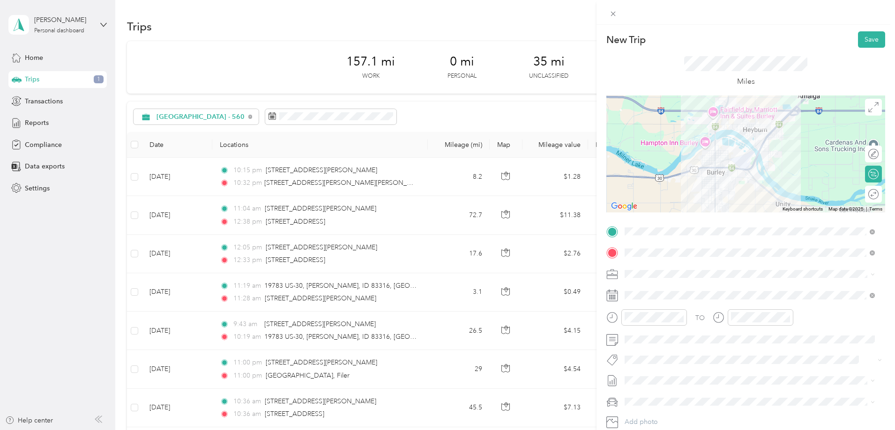
click at [667, 279] on span at bounding box center [753, 274] width 264 height 15
click at [659, 393] on span "[GEOGRAPHIC_DATA] - 560" at bounding box center [670, 395] width 84 height 8
click at [648, 300] on span at bounding box center [753, 295] width 264 height 15
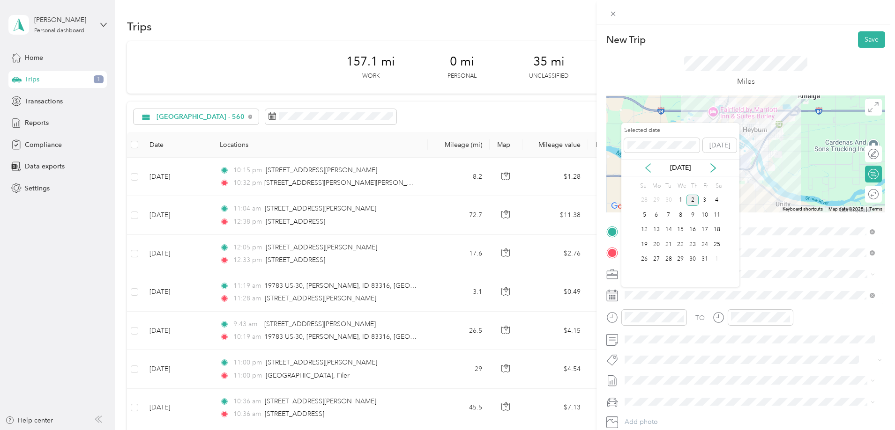
click at [646, 166] on icon at bounding box center [647, 167] width 9 height 9
click at [693, 201] on div "4" at bounding box center [692, 201] width 12 height 12
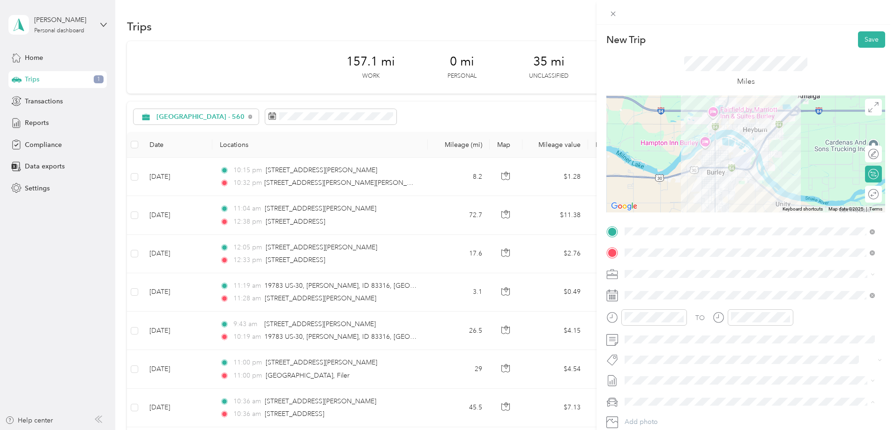
click at [666, 368] on div "Kia Forte" at bounding box center [750, 369] width 244 height 10
click at [859, 39] on button "Save" at bounding box center [871, 39] width 27 height 16
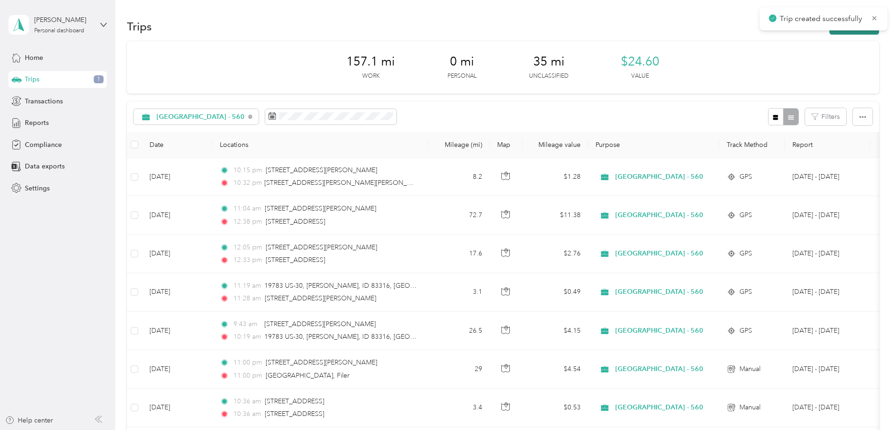
click at [829, 30] on button "New trip" at bounding box center [854, 26] width 50 height 16
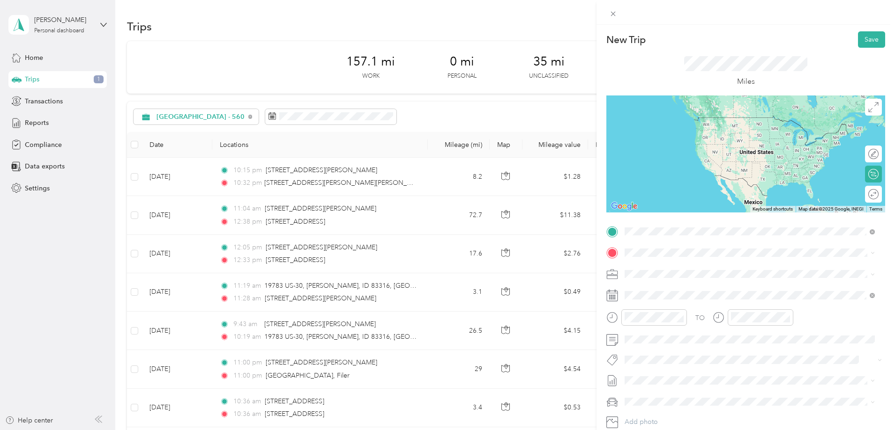
click at [678, 263] on span "[STREET_ADDRESS][PERSON_NAME][US_STATE]" at bounding box center [715, 265] width 146 height 8
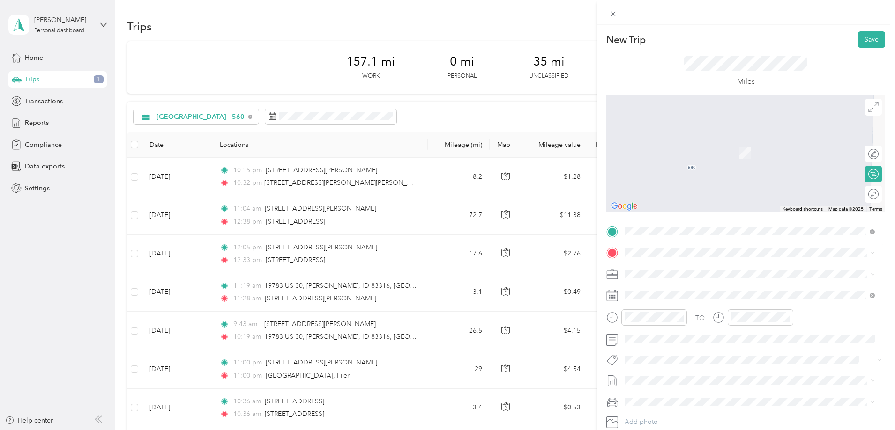
click at [657, 307] on span "[GEOGRAPHIC_DATA][PERSON_NAME][US_STATE]" at bounding box center [719, 303] width 154 height 8
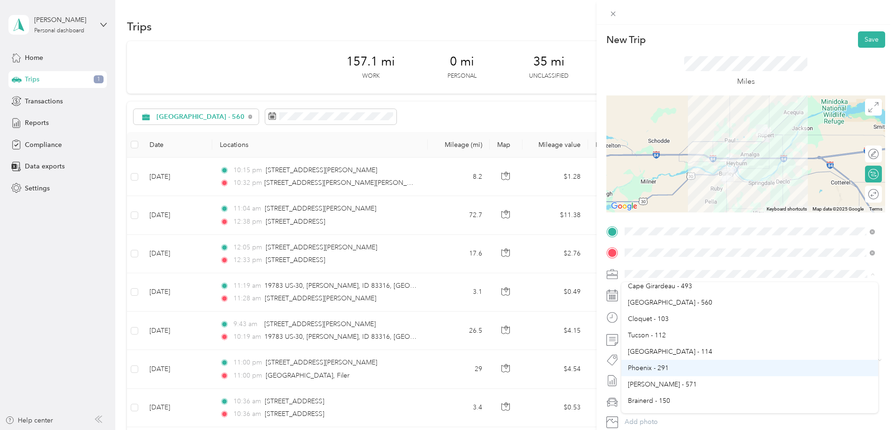
scroll to position [234, 0]
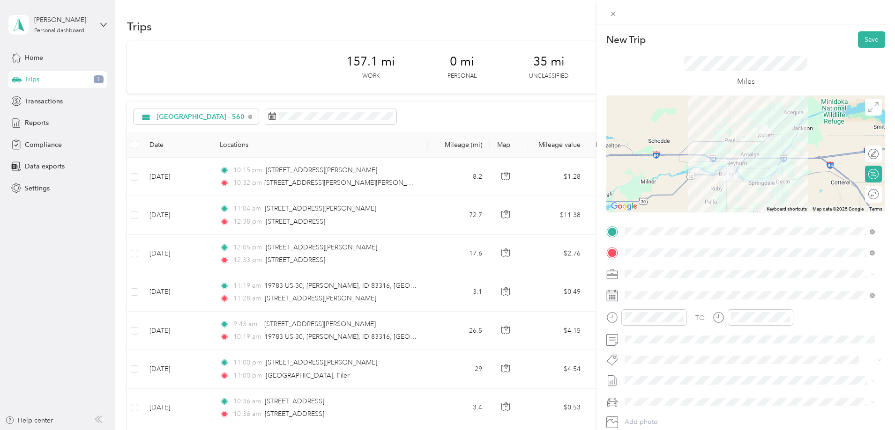
click at [659, 302] on span "[GEOGRAPHIC_DATA] - 560" at bounding box center [670, 299] width 84 height 8
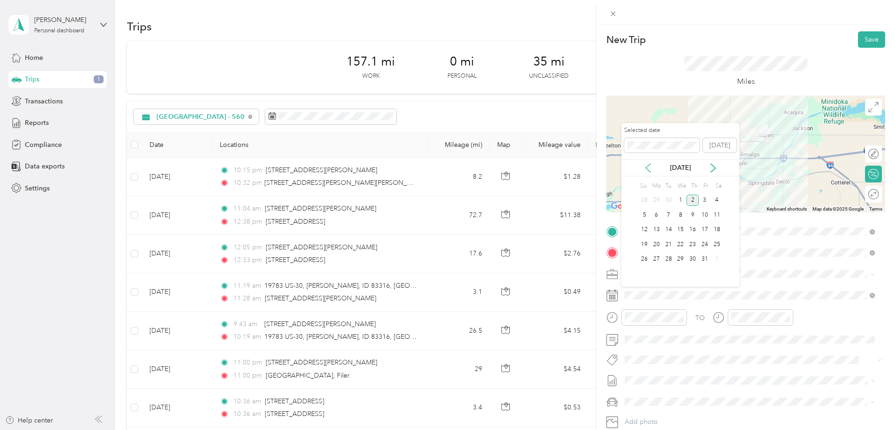
click at [646, 163] on icon at bounding box center [647, 167] width 9 height 9
click at [691, 200] on div "4" at bounding box center [692, 201] width 12 height 12
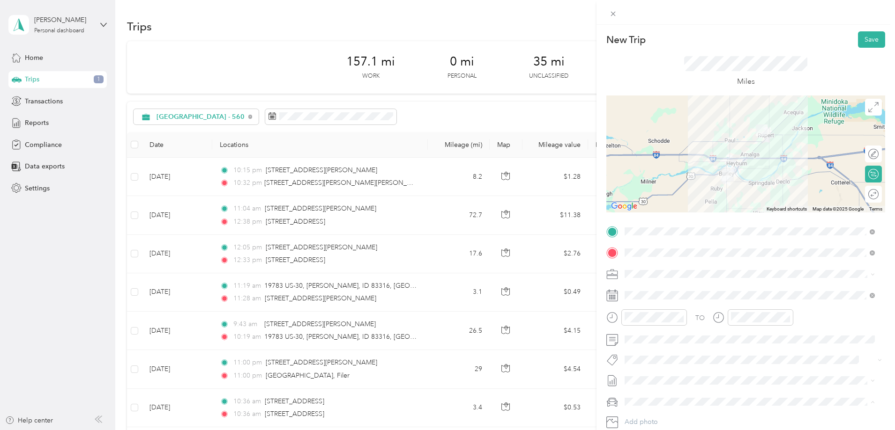
click at [649, 370] on span "Kia Forte" at bounding box center [641, 369] width 26 height 8
click at [864, 39] on button "Save" at bounding box center [871, 39] width 27 height 16
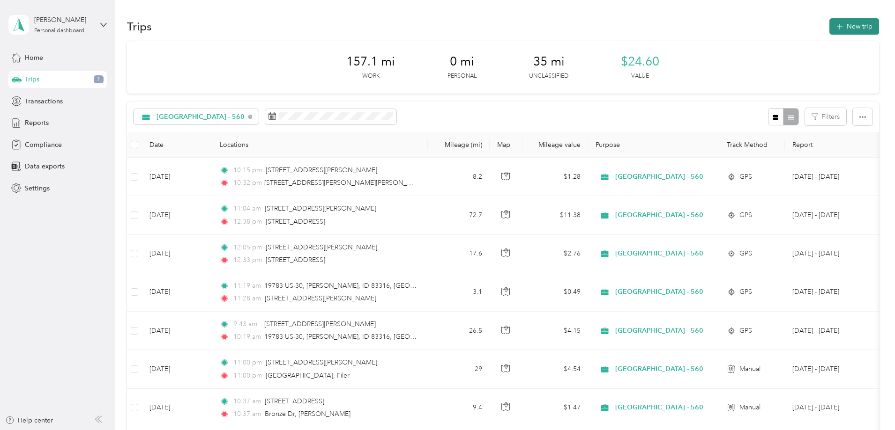
click at [829, 29] on button "New trip" at bounding box center [854, 26] width 50 height 16
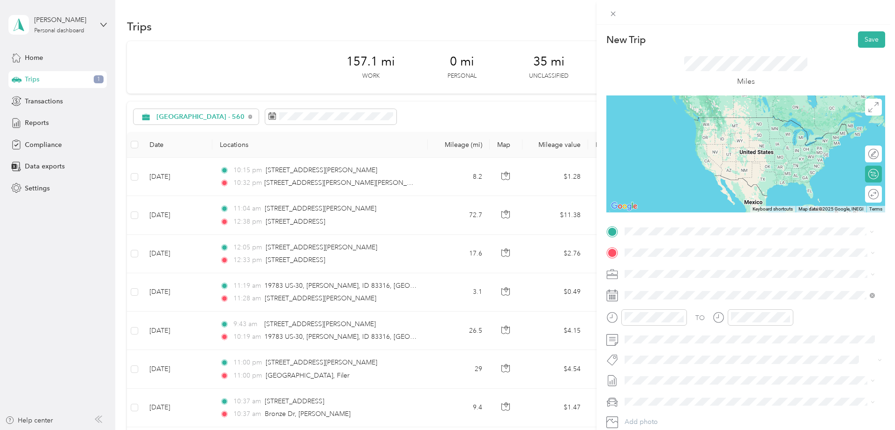
click at [666, 270] on span "[GEOGRAPHIC_DATA][PERSON_NAME][US_STATE]" at bounding box center [719, 265] width 154 height 8
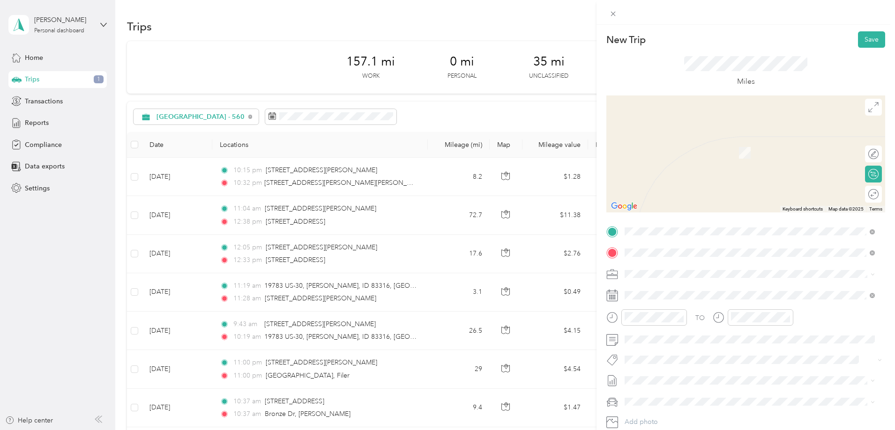
click at [673, 289] on span "[STREET_ADDRESS][PERSON_NAME][US_STATE]" at bounding box center [715, 286] width 146 height 8
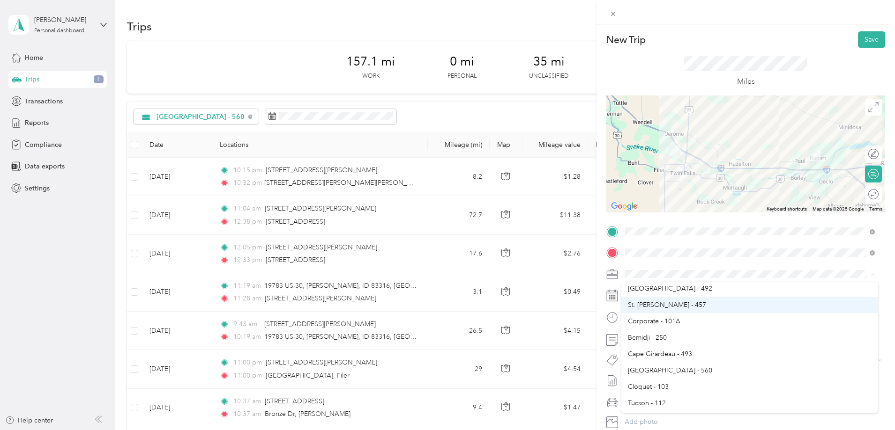
scroll to position [187, 0]
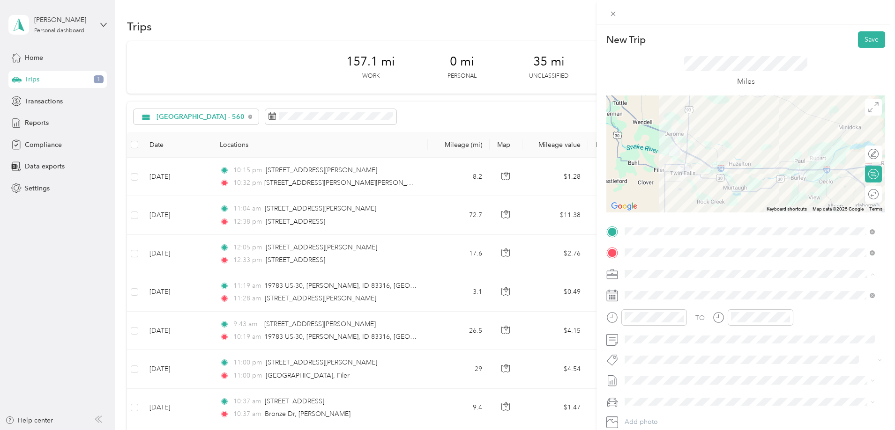
click at [662, 350] on div "[GEOGRAPHIC_DATA] - 560" at bounding box center [750, 349] width 244 height 10
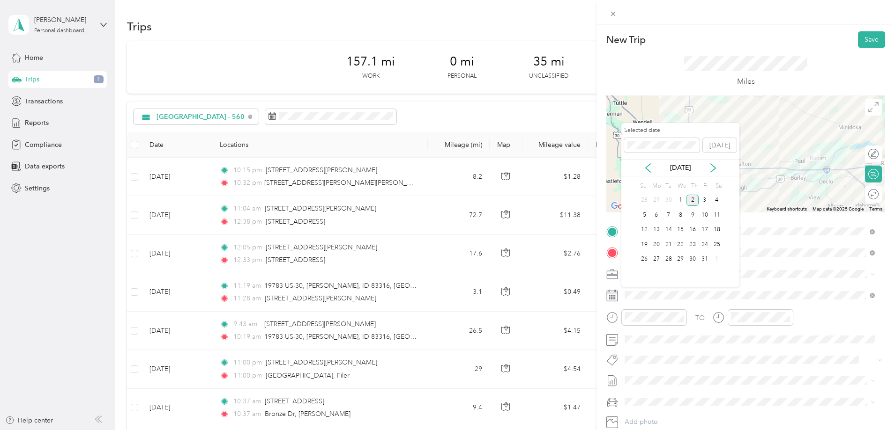
click at [653, 175] on div "[DATE]" at bounding box center [680, 167] width 118 height 17
click at [648, 172] on icon at bounding box center [647, 167] width 9 height 9
click at [692, 201] on div "4" at bounding box center [692, 201] width 12 height 12
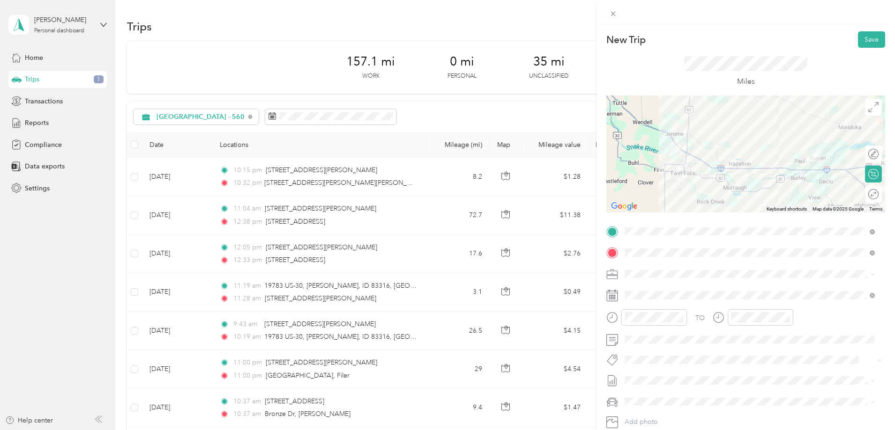
click at [657, 372] on li "Kia Forte" at bounding box center [749, 366] width 257 height 16
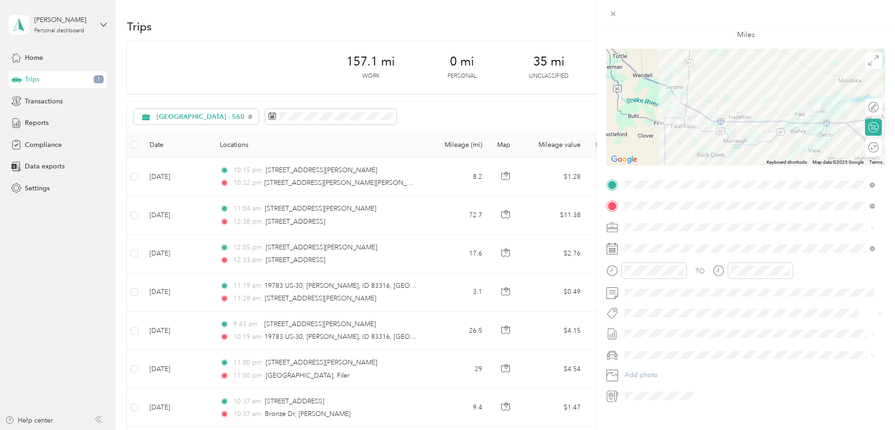
scroll to position [0, 0]
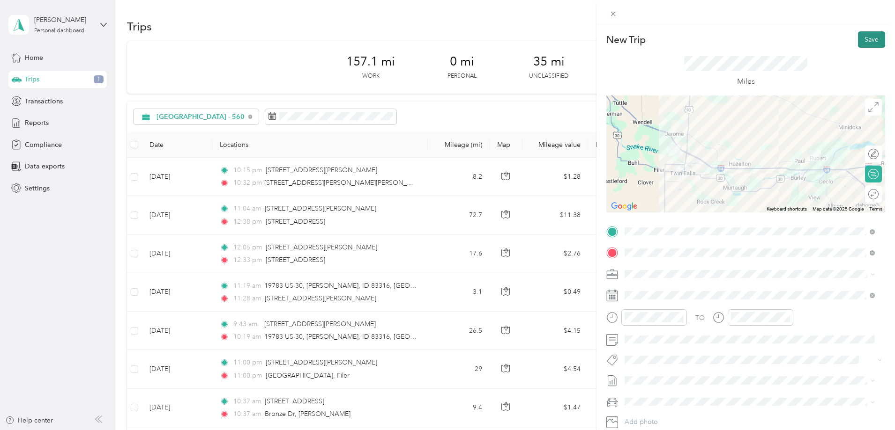
click at [862, 32] on button "Save" at bounding box center [871, 39] width 27 height 16
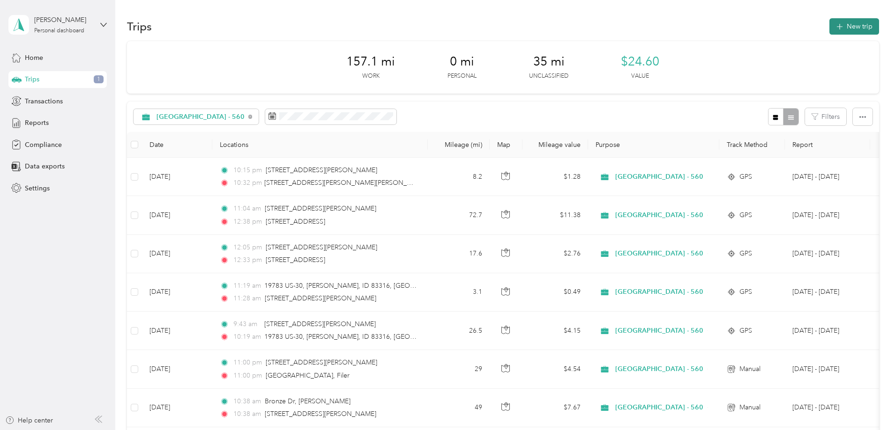
click at [829, 26] on button "New trip" at bounding box center [854, 26] width 50 height 16
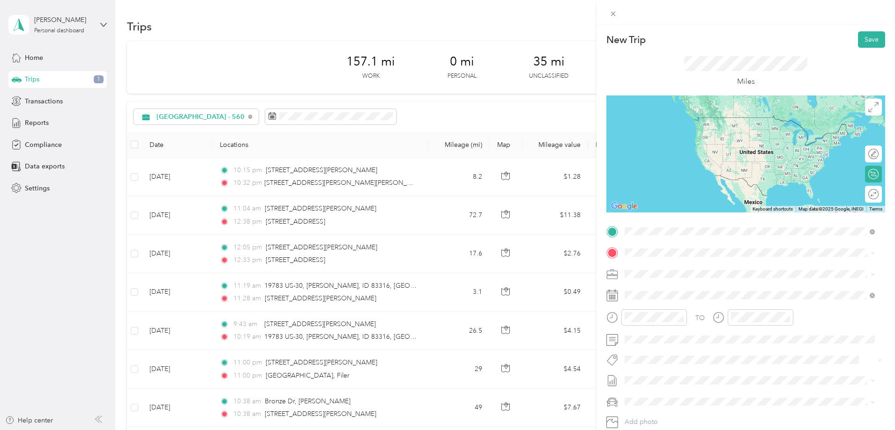
click at [650, 266] on span "[STREET_ADDRESS][PERSON_NAME][US_STATE]" at bounding box center [715, 265] width 146 height 8
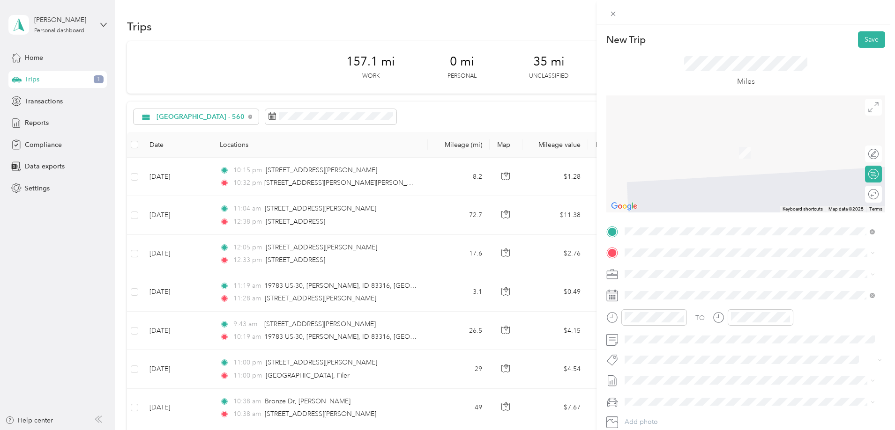
click at [679, 289] on span "[STREET_ADDRESS][PERSON_NAME][US_STATE]" at bounding box center [715, 285] width 146 height 8
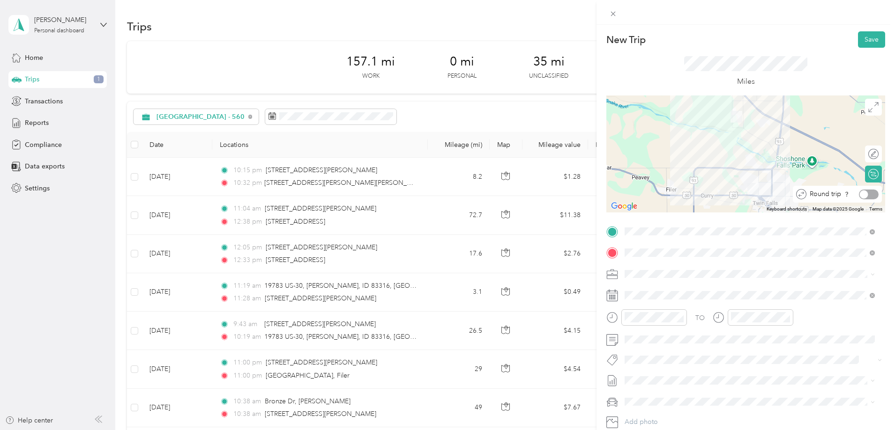
click at [859, 193] on div at bounding box center [863, 194] width 8 height 8
click at [643, 279] on span at bounding box center [753, 274] width 264 height 15
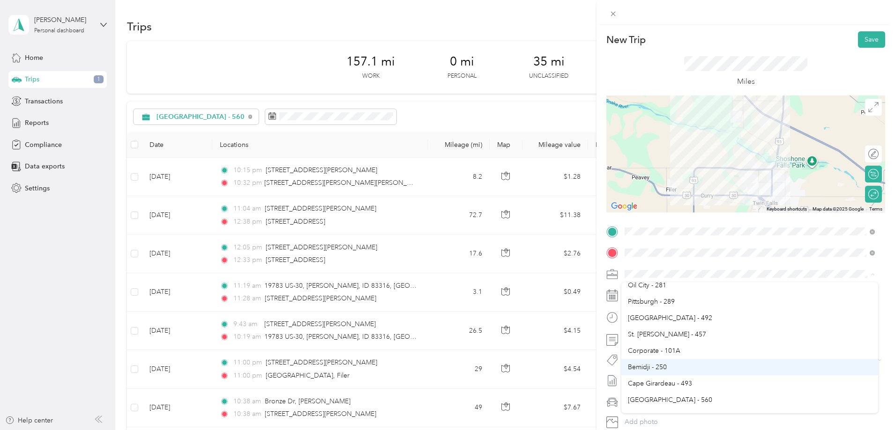
scroll to position [141, 0]
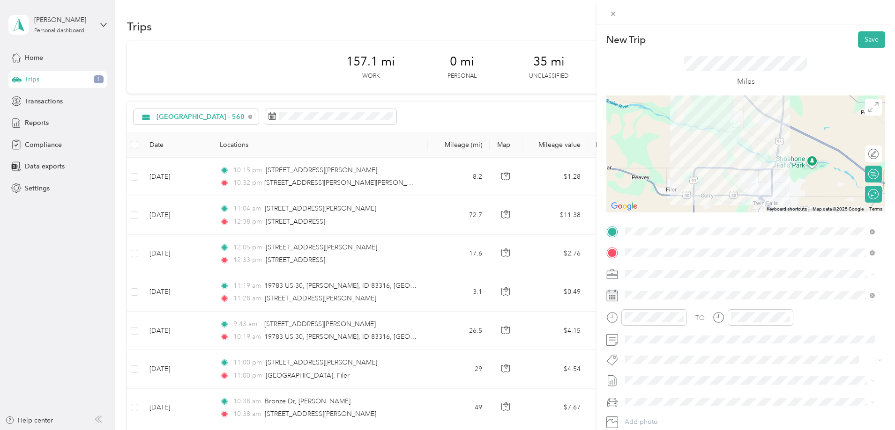
click at [665, 393] on span "[GEOGRAPHIC_DATA] - 560" at bounding box center [670, 396] width 84 height 8
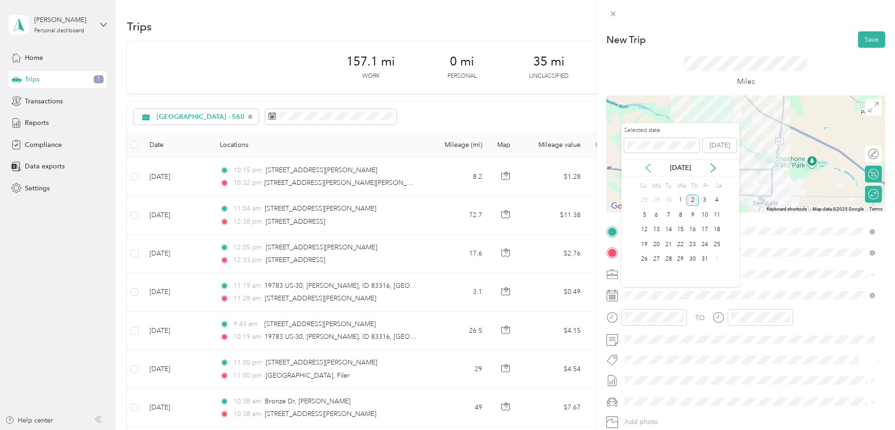
click at [648, 166] on icon at bounding box center [647, 168] width 5 height 8
click at [704, 199] on div "5" at bounding box center [704, 201] width 12 height 12
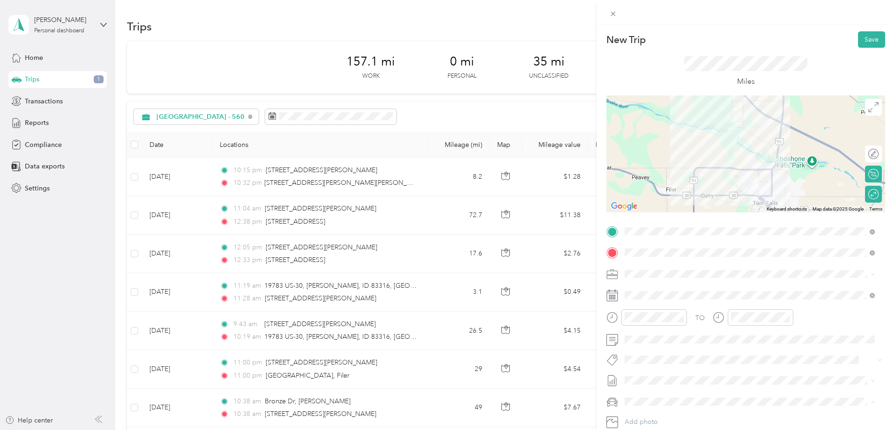
click at [662, 373] on li "Kia Forte" at bounding box center [749, 369] width 257 height 16
click at [866, 41] on button "Save" at bounding box center [871, 39] width 27 height 16
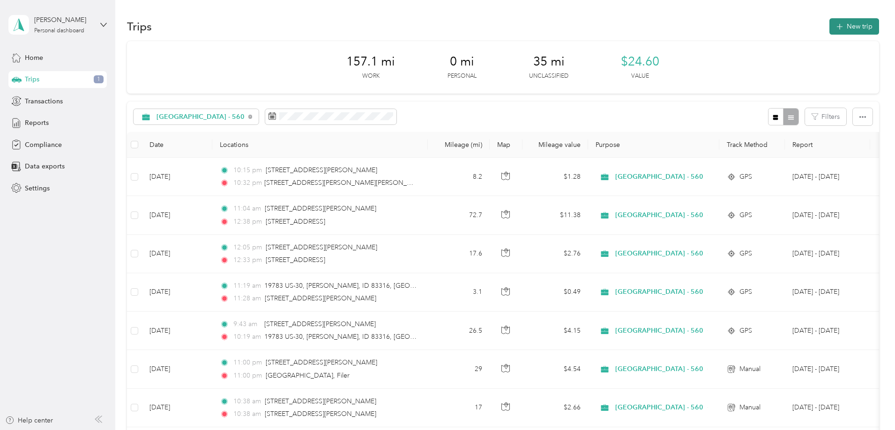
click at [829, 30] on button "New trip" at bounding box center [854, 26] width 50 height 16
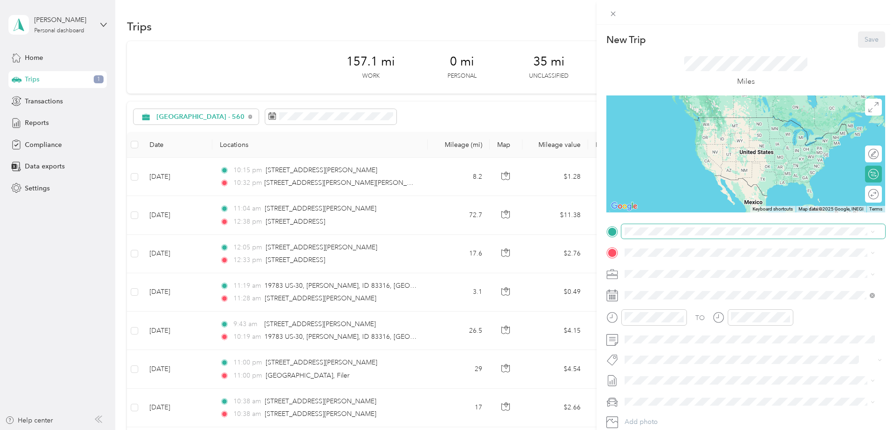
click at [638, 225] on span at bounding box center [753, 231] width 264 height 15
click at [657, 262] on span "[STREET_ADDRESS][PERSON_NAME][US_STATE]" at bounding box center [715, 265] width 146 height 8
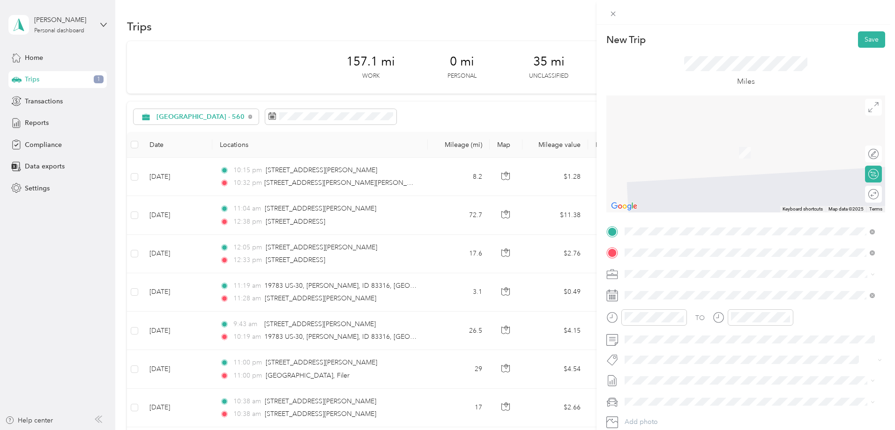
click at [664, 290] on span "[STREET_ADDRESS][PERSON_NAME][US_STATE]" at bounding box center [715, 286] width 146 height 8
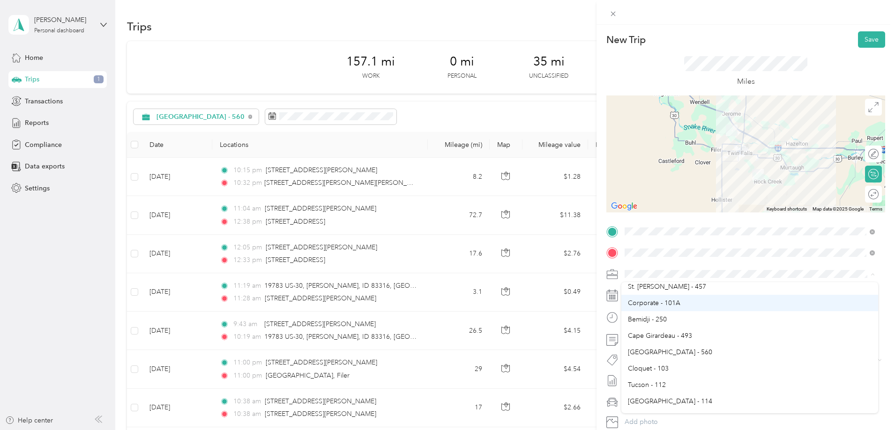
scroll to position [187, 0]
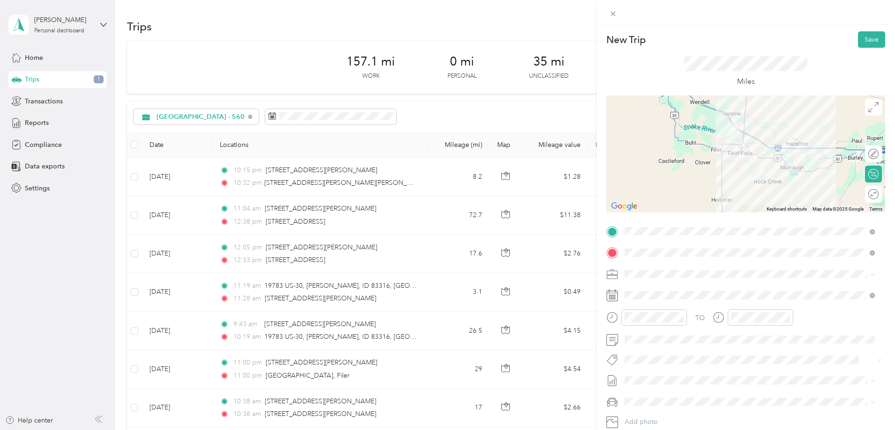
click at [658, 349] on span "[GEOGRAPHIC_DATA] - 560" at bounding box center [670, 349] width 84 height 8
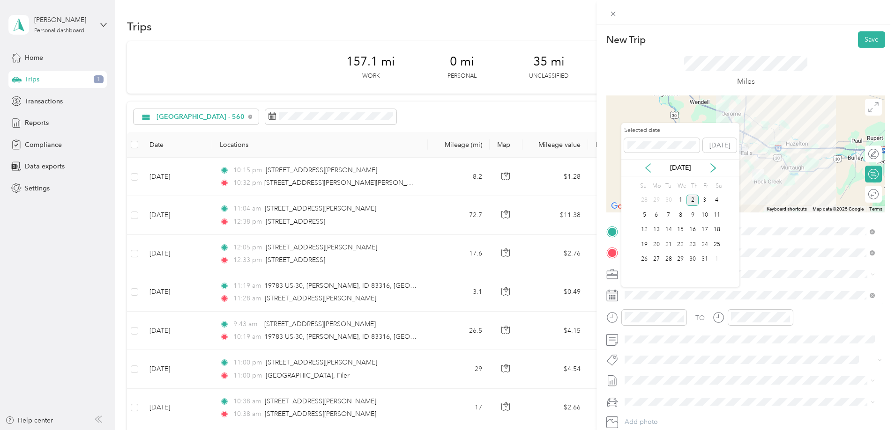
click at [649, 171] on icon at bounding box center [647, 168] width 5 height 8
click at [655, 212] on div "8" at bounding box center [656, 215] width 12 height 12
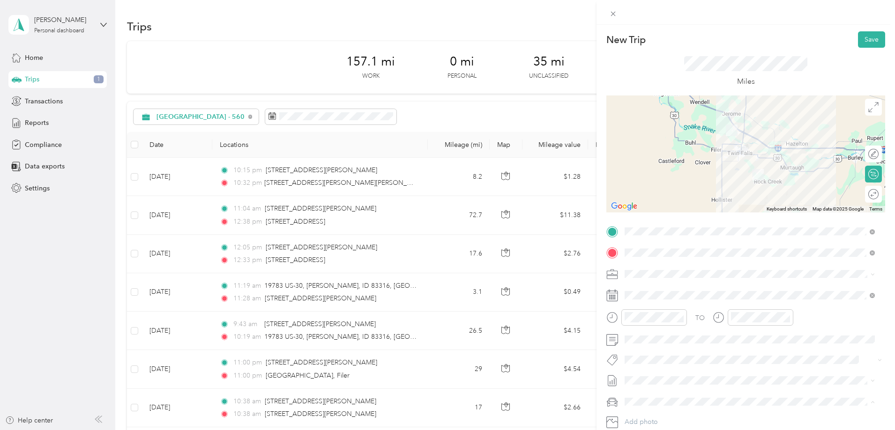
click at [648, 370] on li "Kia Forte" at bounding box center [749, 369] width 257 height 16
click at [863, 36] on button "Save" at bounding box center [871, 39] width 27 height 16
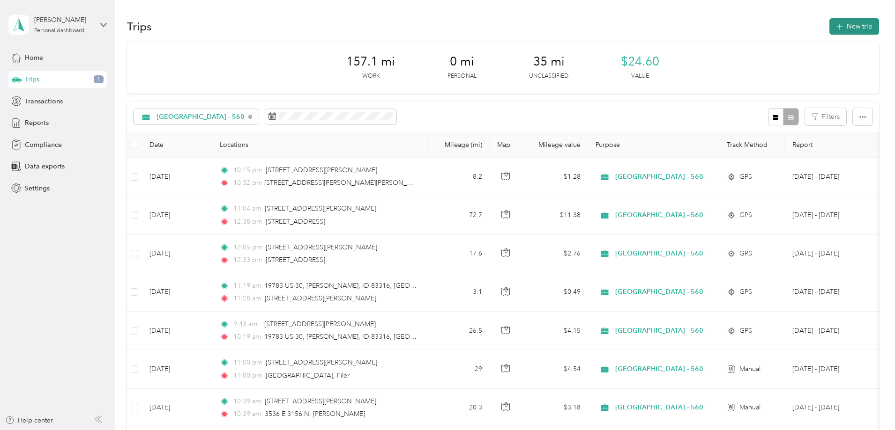
click at [829, 22] on button "New trip" at bounding box center [854, 26] width 50 height 16
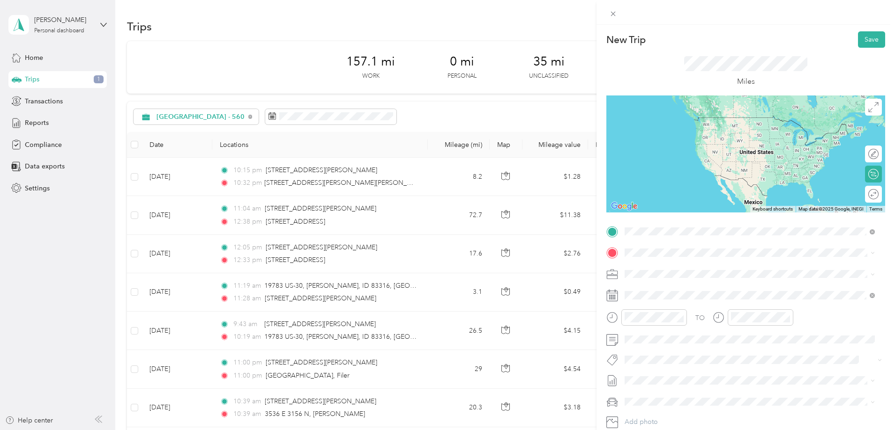
click at [674, 267] on span "[STREET_ADDRESS][PERSON_NAME][US_STATE]" at bounding box center [715, 265] width 146 height 8
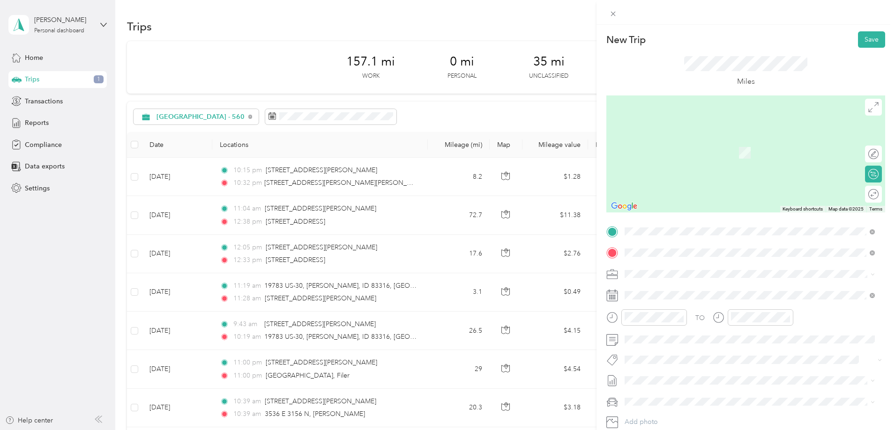
click at [672, 290] on span "[STREET_ADDRESS][US_STATE]" at bounding box center [689, 286] width 94 height 8
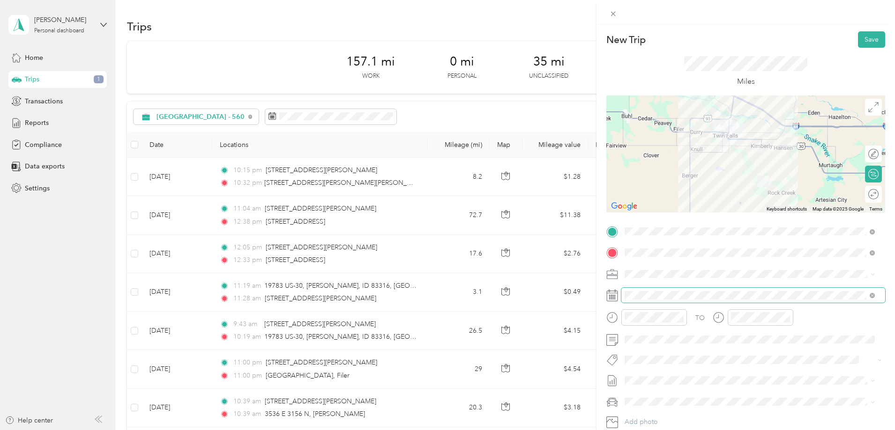
click at [650, 301] on span at bounding box center [753, 295] width 264 height 15
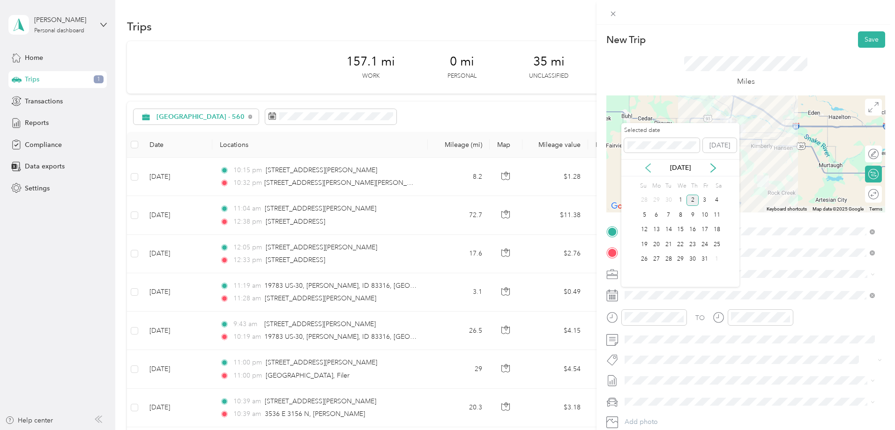
click at [649, 165] on icon at bounding box center [647, 168] width 5 height 8
click at [654, 212] on div "8" at bounding box center [656, 215] width 12 height 12
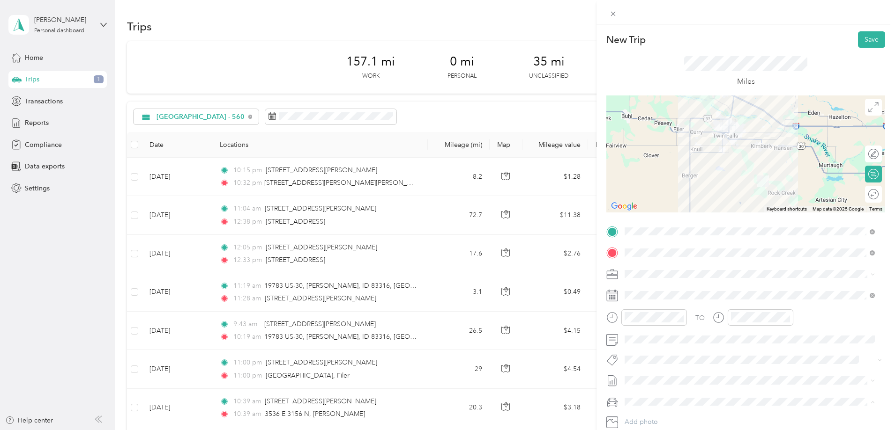
click at [653, 370] on div "Kia Forte" at bounding box center [750, 369] width 244 height 10
click at [675, 348] on div "[GEOGRAPHIC_DATA] - 560" at bounding box center [750, 349] width 244 height 10
click at [858, 39] on button "Save" at bounding box center [871, 39] width 27 height 16
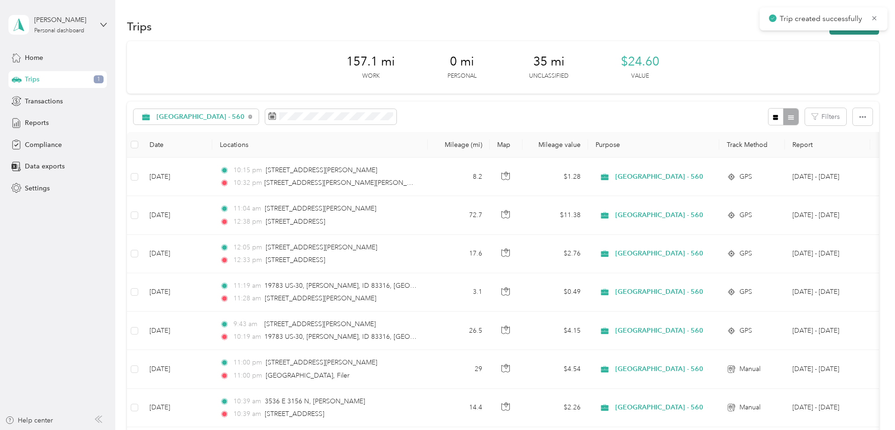
click at [829, 31] on button "New trip" at bounding box center [854, 26] width 50 height 16
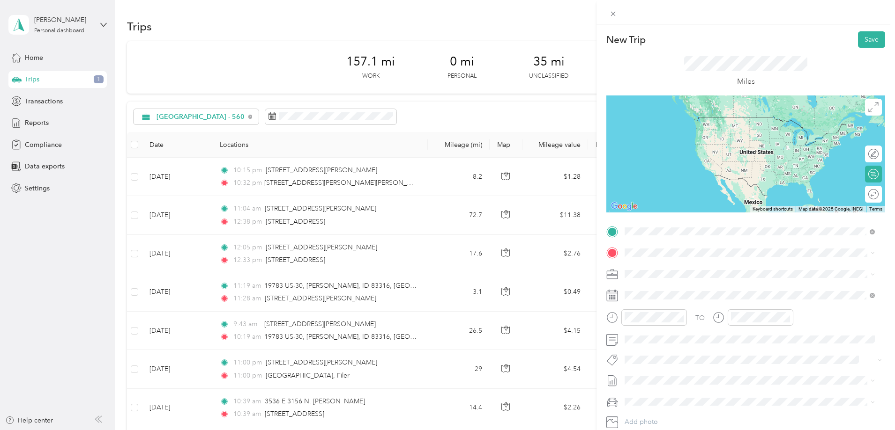
click at [662, 270] on span "[STREET_ADDRESS][US_STATE]" at bounding box center [689, 265] width 94 height 8
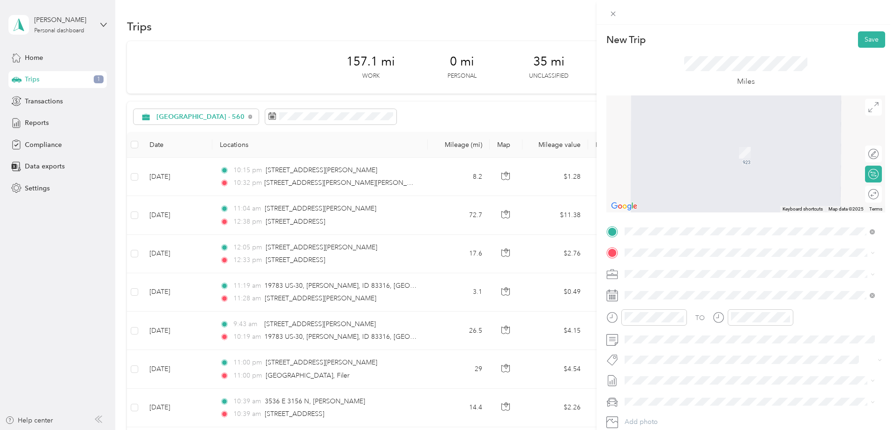
click at [665, 290] on span "[STREET_ADDRESS][US_STATE]" at bounding box center [689, 286] width 94 height 8
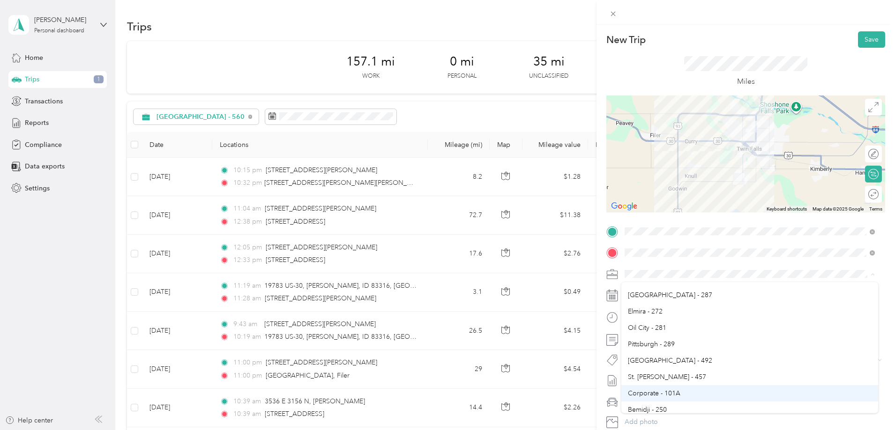
scroll to position [141, 0]
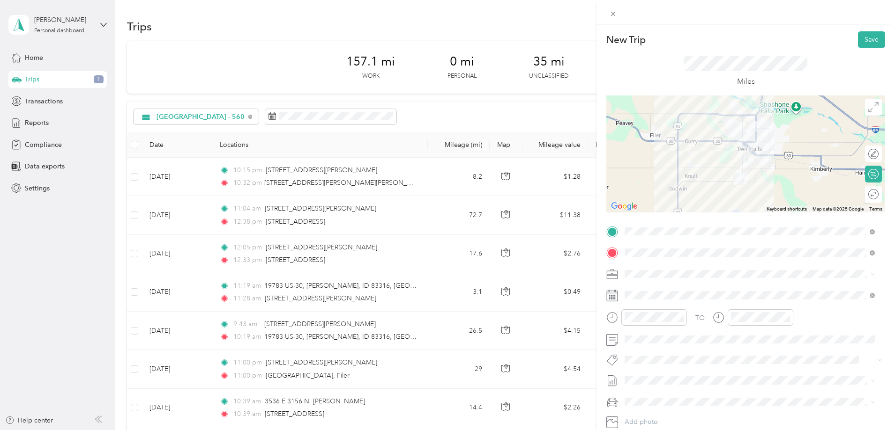
click at [658, 394] on span "[GEOGRAPHIC_DATA] - 560" at bounding box center [670, 396] width 84 height 8
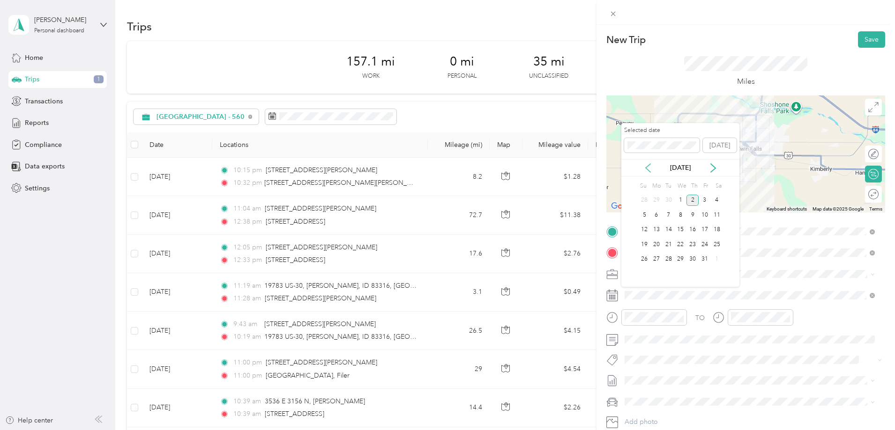
click at [647, 170] on icon at bounding box center [647, 168] width 5 height 8
click at [654, 212] on div "8" at bounding box center [656, 215] width 12 height 12
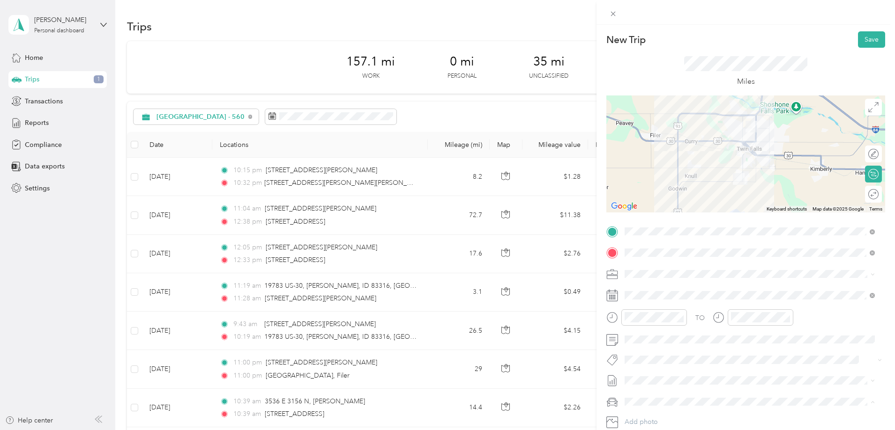
click at [647, 370] on span "Kia Forte" at bounding box center [641, 369] width 26 height 8
click at [858, 36] on button "Save" at bounding box center [871, 39] width 27 height 16
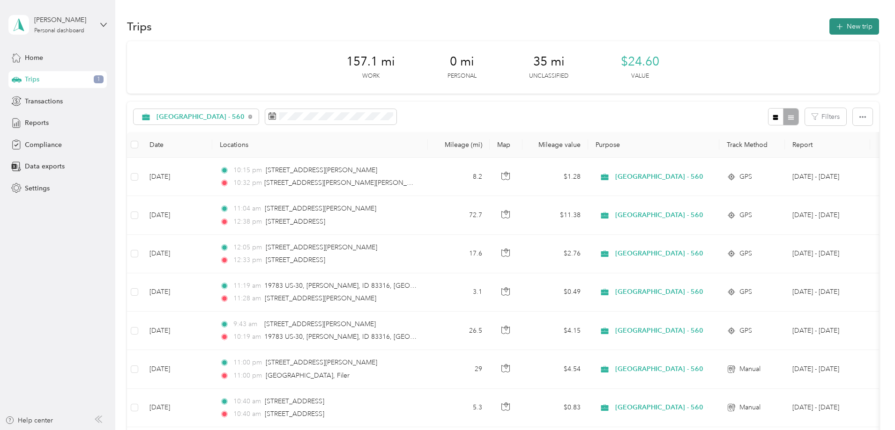
click at [829, 29] on button "New trip" at bounding box center [854, 26] width 50 height 16
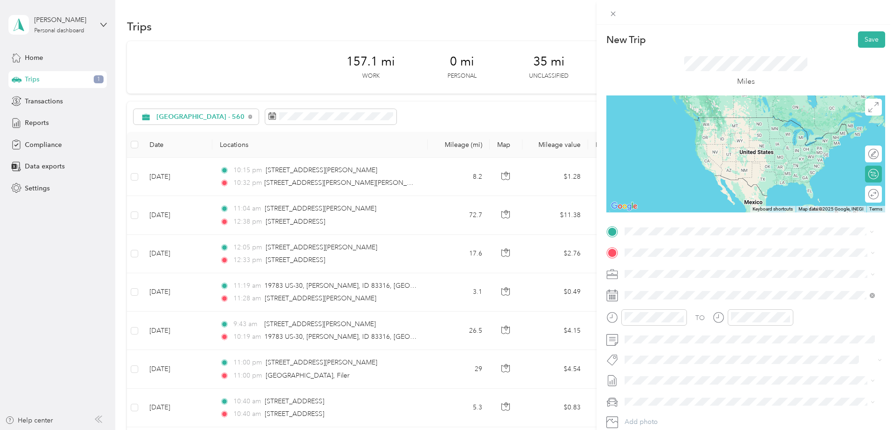
click at [661, 268] on span "[STREET_ADDRESS][US_STATE]" at bounding box center [689, 265] width 94 height 8
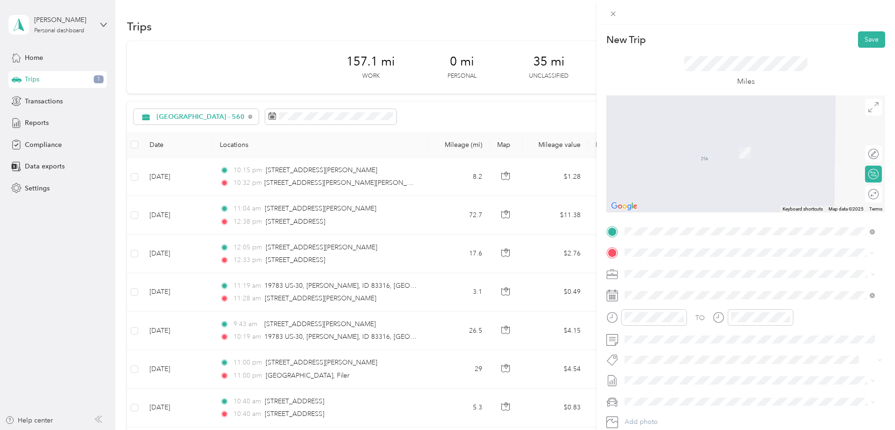
click at [654, 291] on span "[STREET_ADDRESS][US_STATE]" at bounding box center [689, 286] width 94 height 8
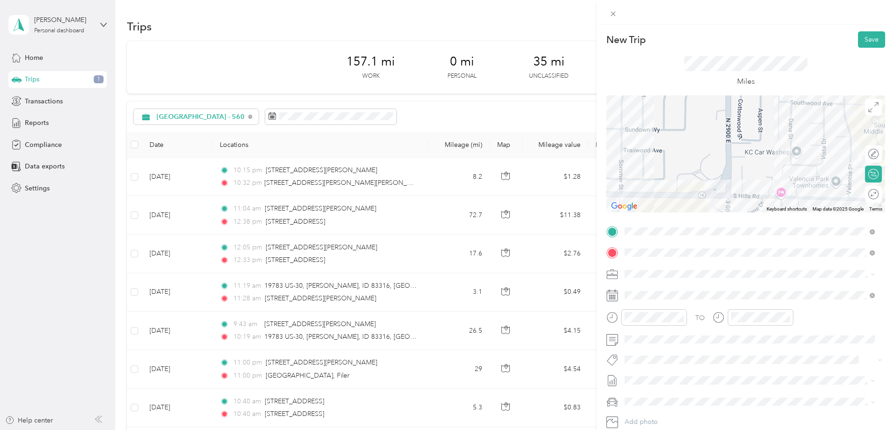
click at [664, 391] on li "[GEOGRAPHIC_DATA] - 560" at bounding box center [749, 395] width 257 height 16
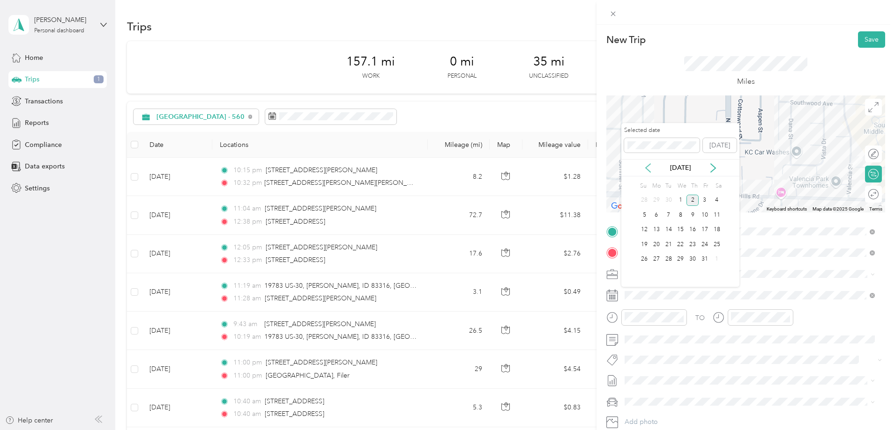
click at [649, 168] on icon at bounding box center [647, 167] width 9 height 9
click at [657, 214] on div "8" at bounding box center [656, 215] width 12 height 12
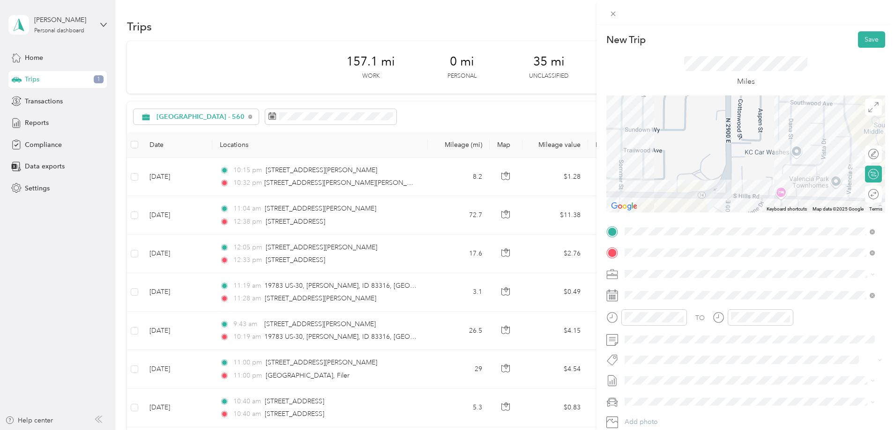
click at [645, 369] on span "Kia Forte" at bounding box center [641, 368] width 26 height 8
click at [865, 33] on button "Save" at bounding box center [871, 39] width 27 height 16
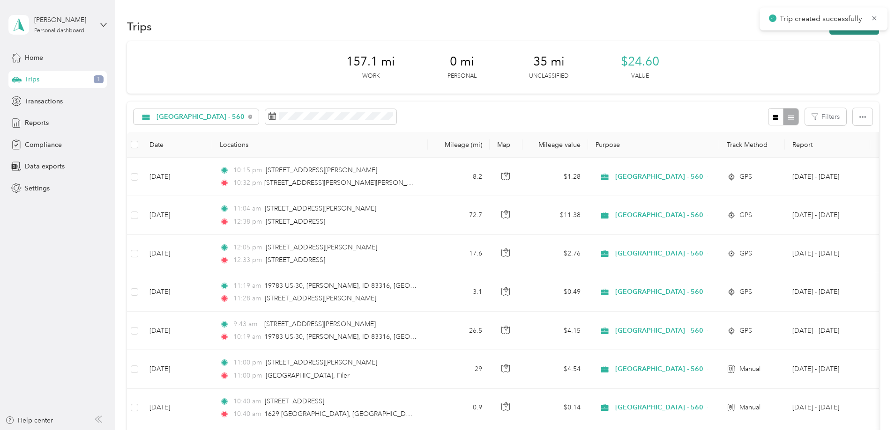
click at [829, 32] on button "New trip" at bounding box center [854, 26] width 50 height 16
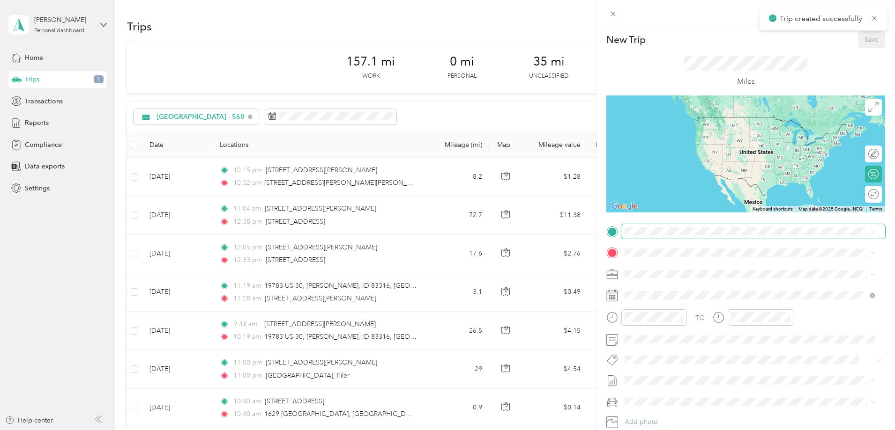
click at [644, 237] on span at bounding box center [753, 231] width 264 height 15
click at [663, 267] on span "[STREET_ADDRESS][US_STATE]" at bounding box center [689, 265] width 94 height 8
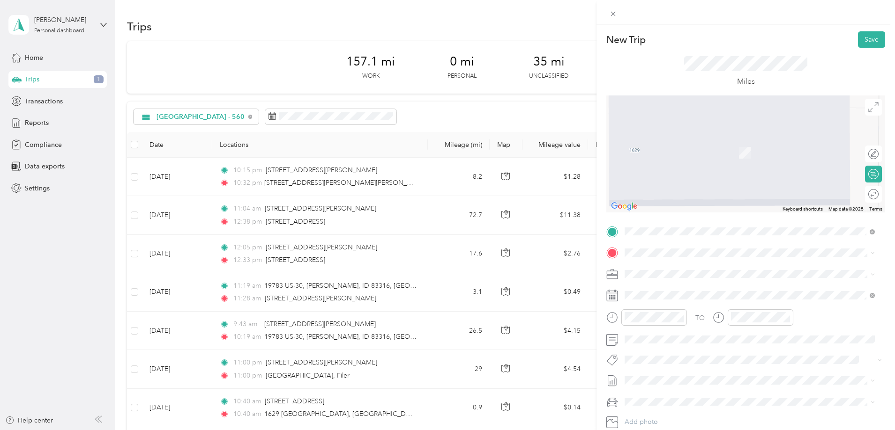
click at [659, 287] on span "[STREET_ADDRESS][PERSON_NAME][US_STATE]" at bounding box center [715, 286] width 146 height 8
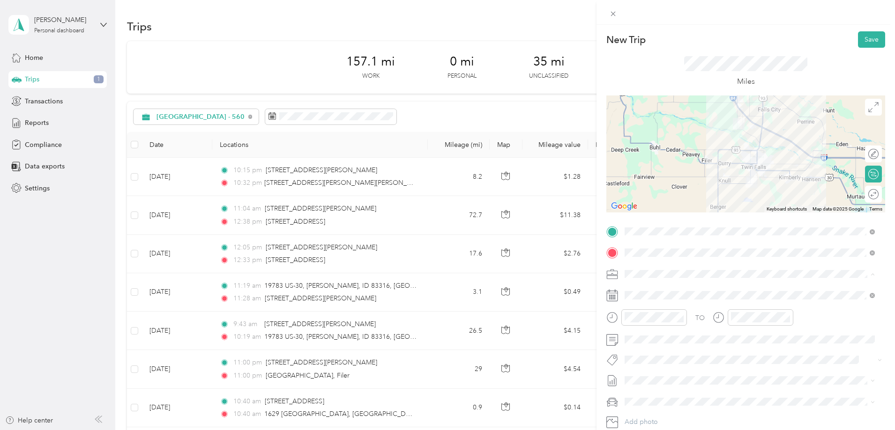
click at [655, 392] on span "[GEOGRAPHIC_DATA] - 560" at bounding box center [670, 396] width 84 height 8
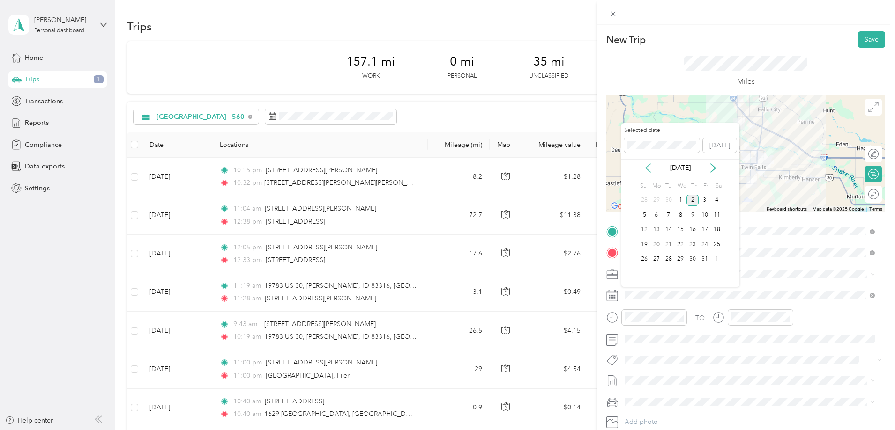
click at [650, 166] on icon at bounding box center [647, 167] width 9 height 9
click at [656, 215] on div "8" at bounding box center [656, 215] width 12 height 12
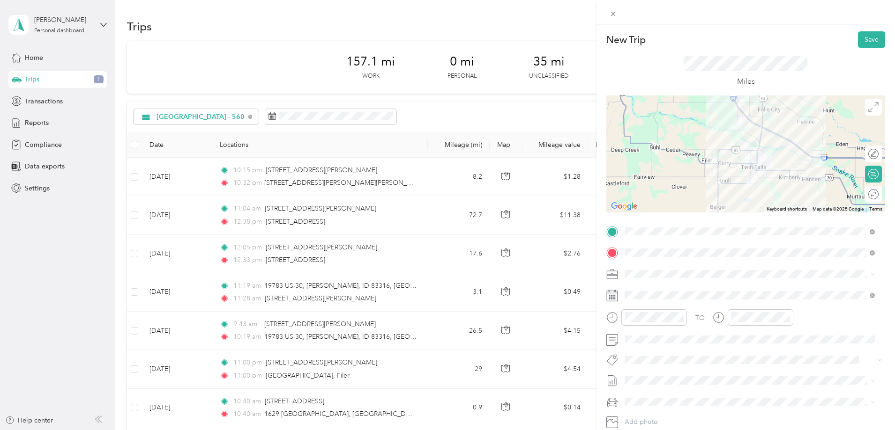
click at [656, 369] on div "Kia Forte" at bounding box center [750, 367] width 244 height 10
click at [863, 31] on button "Save" at bounding box center [871, 39] width 27 height 16
